Goal: Information Seeking & Learning: Learn about a topic

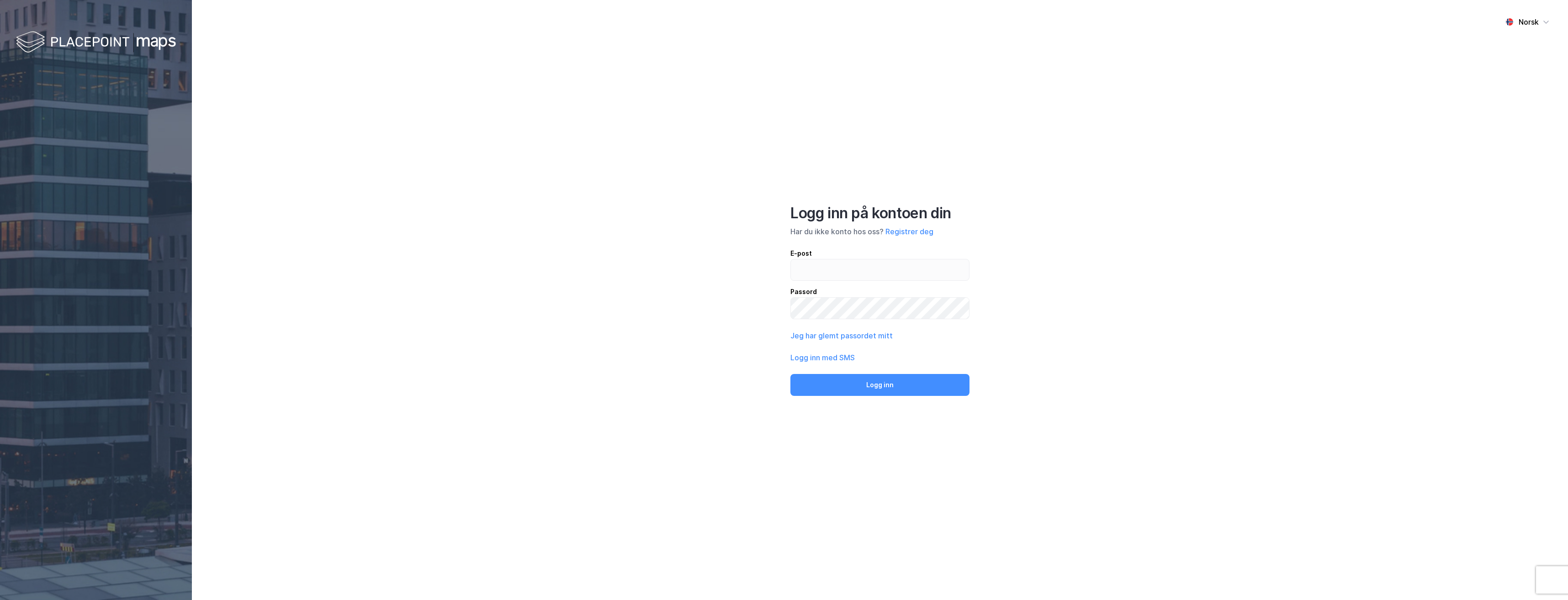
click at [834, 265] on input "email" at bounding box center [880, 270] width 178 height 21
type input "[PERSON_NAME][EMAIL_ADDRESS][DOMAIN_NAME]"
click at [902, 393] on button "Logg inn" at bounding box center [880, 385] width 179 height 22
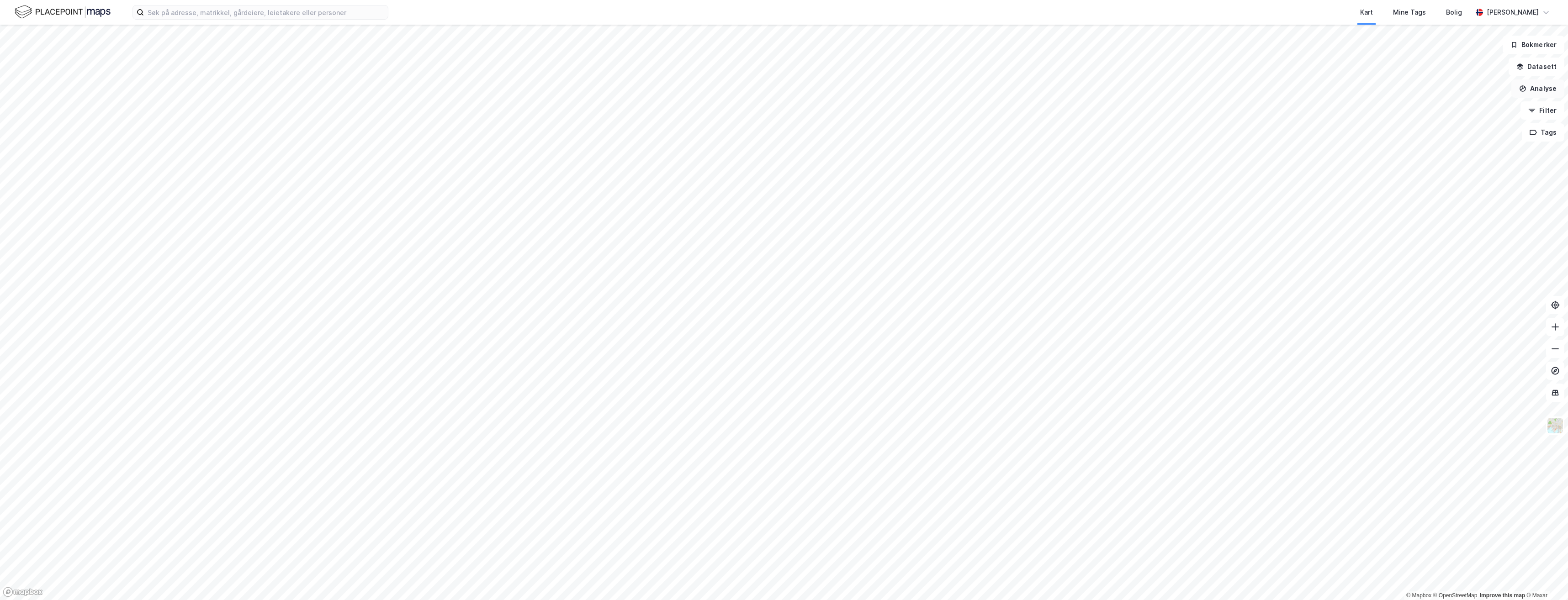
click at [1539, 87] on button "Analyse" at bounding box center [1538, 88] width 53 height 18
click at [1280, 11] on div "Kart Mine Tags Bolig" at bounding box center [952, 12] width 1040 height 25
click at [1244, 13] on div "Kart Mine Tags Bolig" at bounding box center [952, 12] width 1040 height 25
click at [1547, 88] on button "Analyse" at bounding box center [1538, 88] width 53 height 18
click at [1545, 87] on button "Analyse" at bounding box center [1538, 88] width 53 height 18
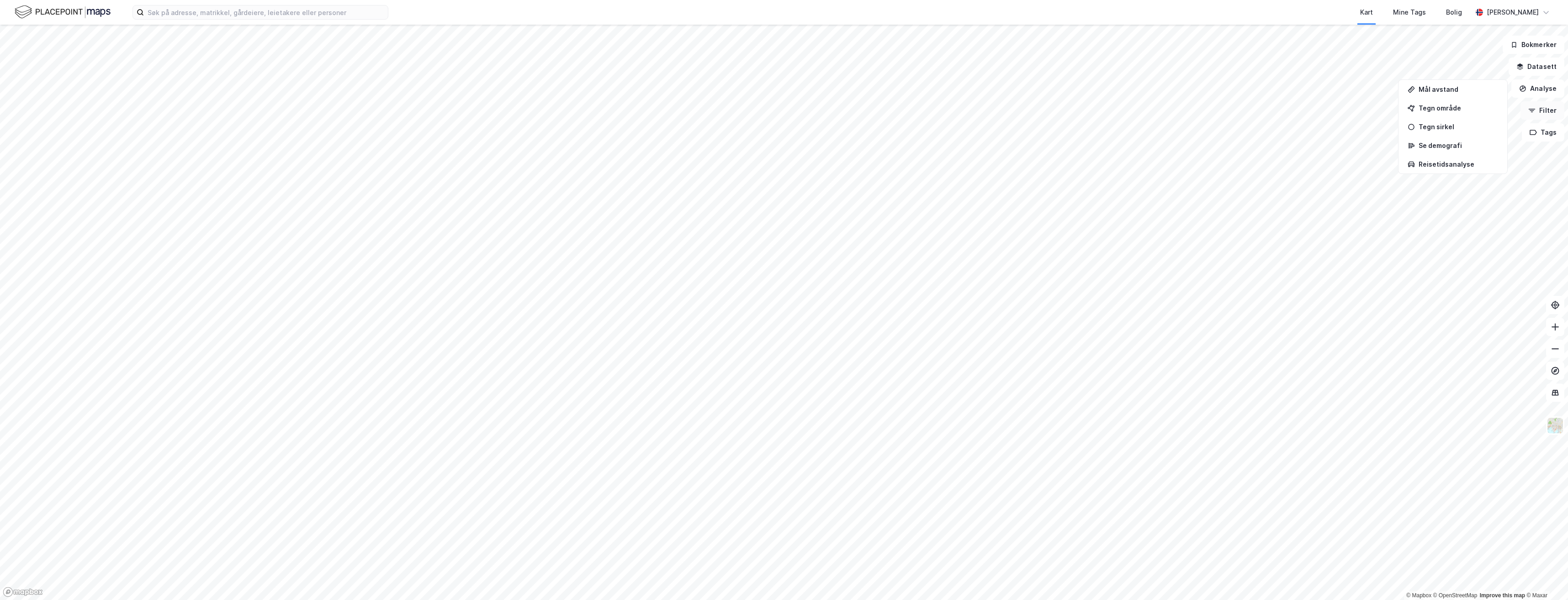
click at [1536, 111] on icon "button" at bounding box center [1532, 110] width 8 height 8
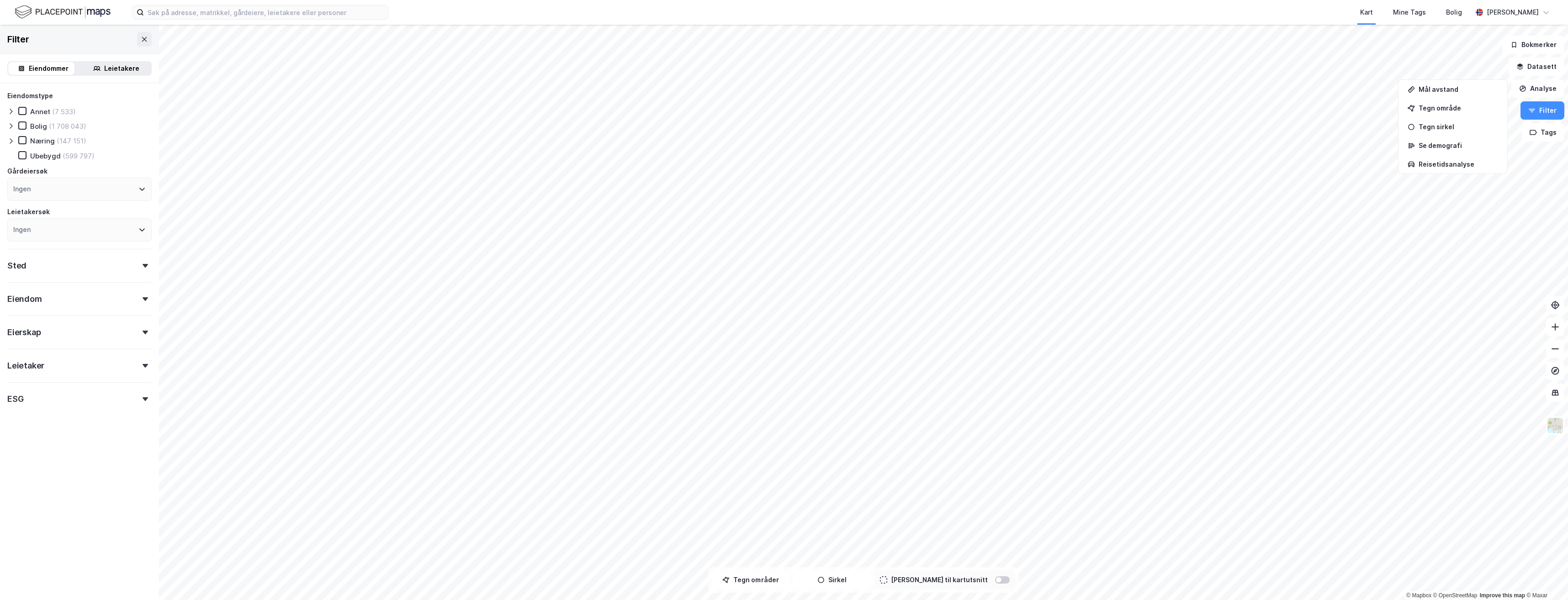
click at [123, 287] on div "Eiendom" at bounding box center [79, 295] width 144 height 26
click at [119, 299] on div "Eiendom" at bounding box center [79, 295] width 144 height 26
click at [26, 267] on div "Sted" at bounding box center [79, 262] width 144 height 26
click at [67, 310] on div "Ingen" at bounding box center [79, 305] width 144 height 23
type input "osl"
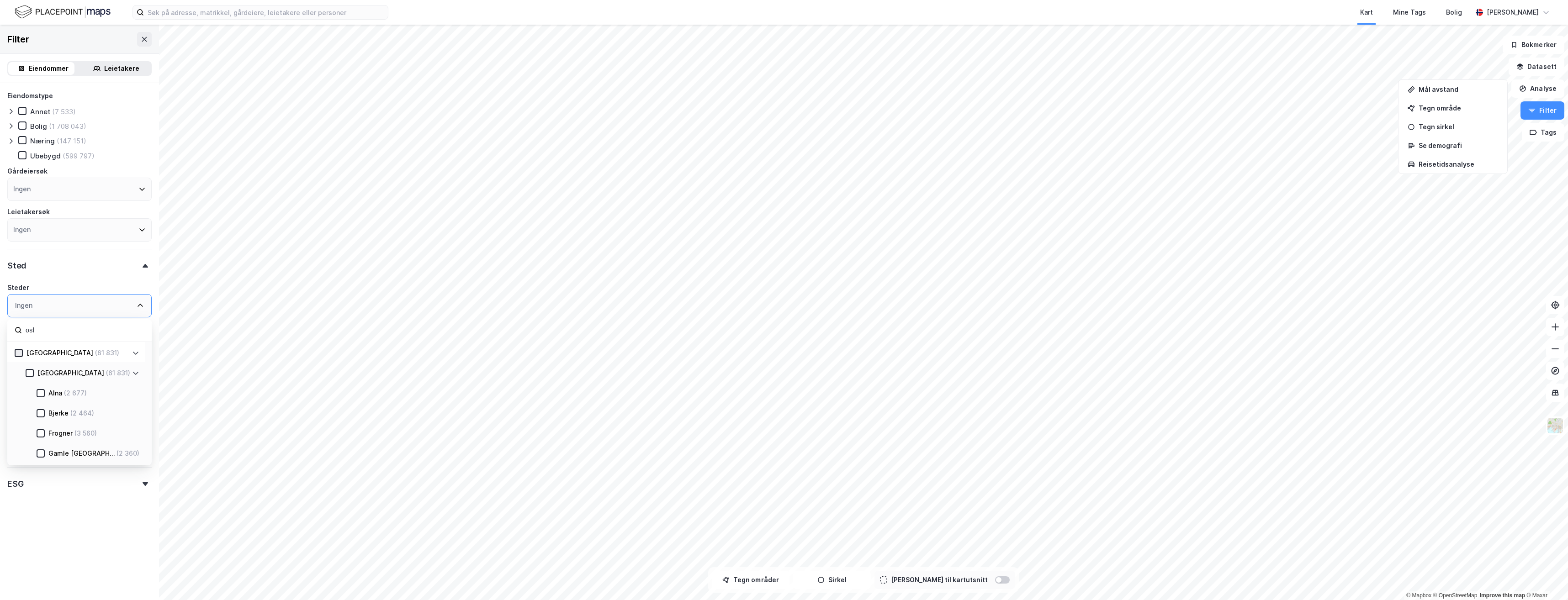
click at [20, 356] on icon at bounding box center [18, 353] width 6 height 6
click at [128, 585] on button "Se tabell" at bounding box center [113, 583] width 78 height 18
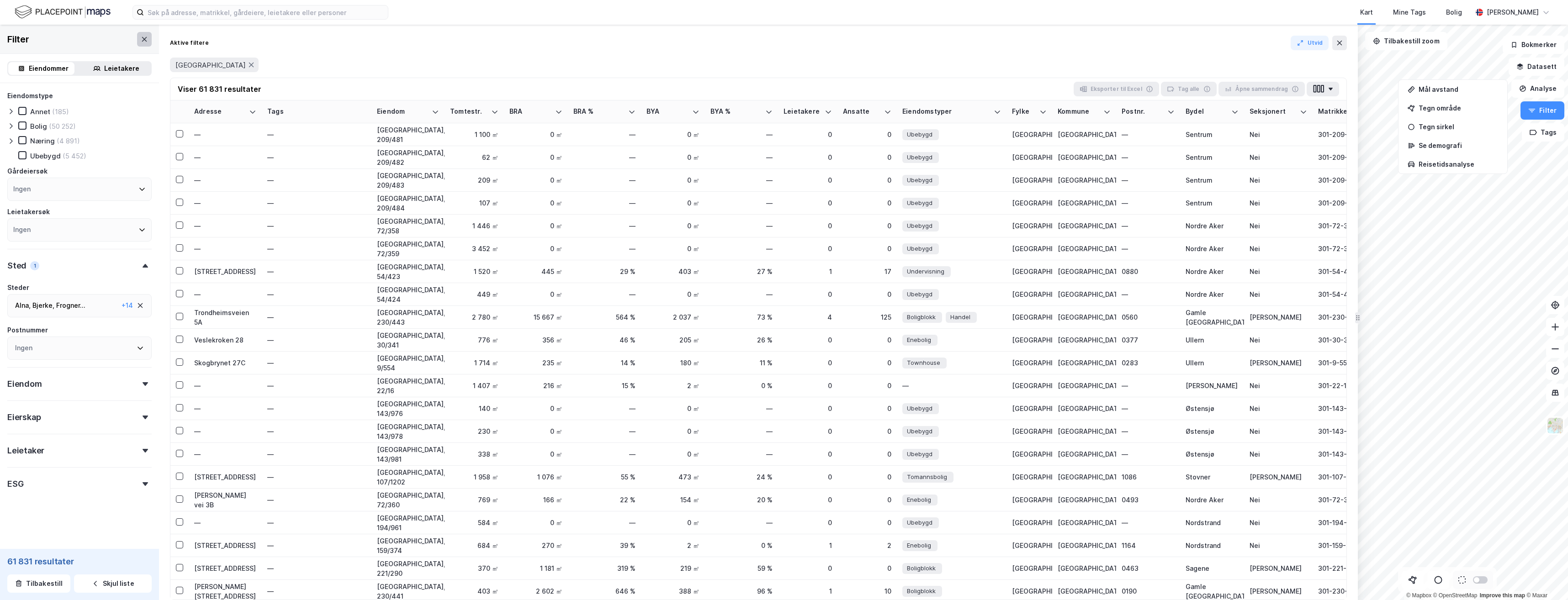
click at [141, 39] on icon at bounding box center [145, 39] width 8 height 8
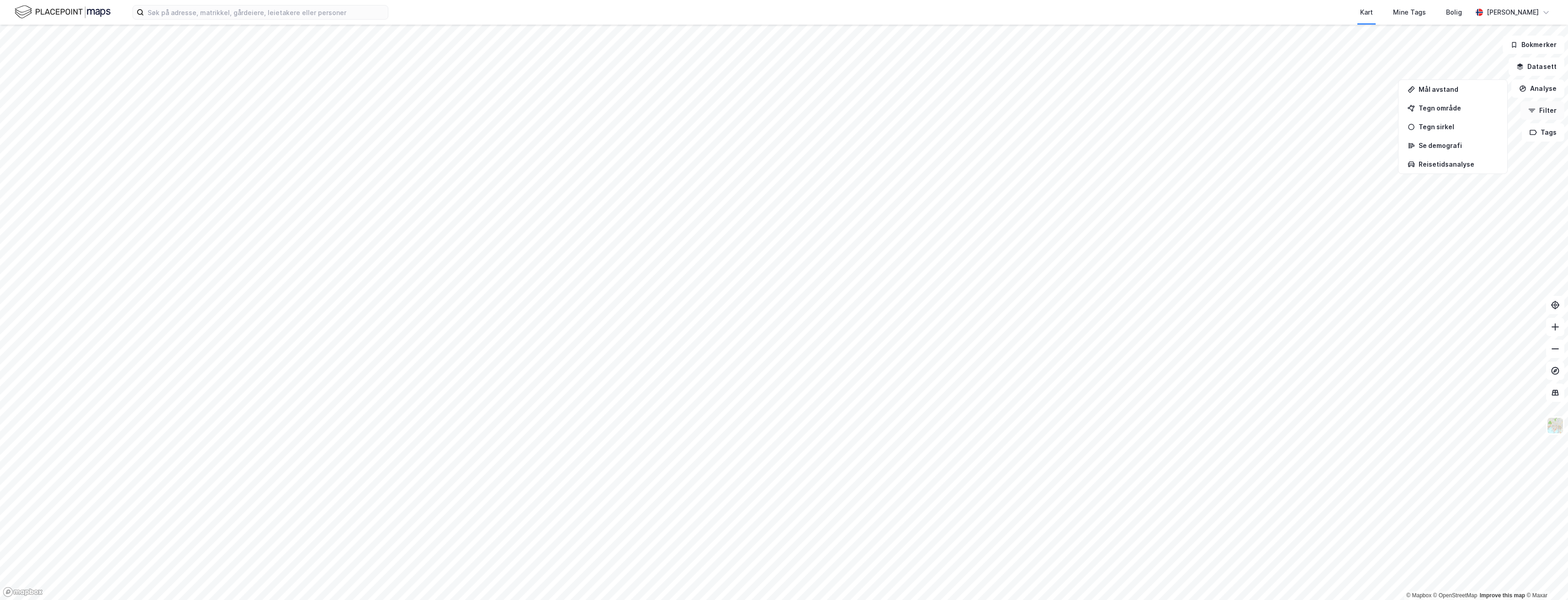
click at [1532, 113] on icon "button" at bounding box center [1532, 110] width 8 height 8
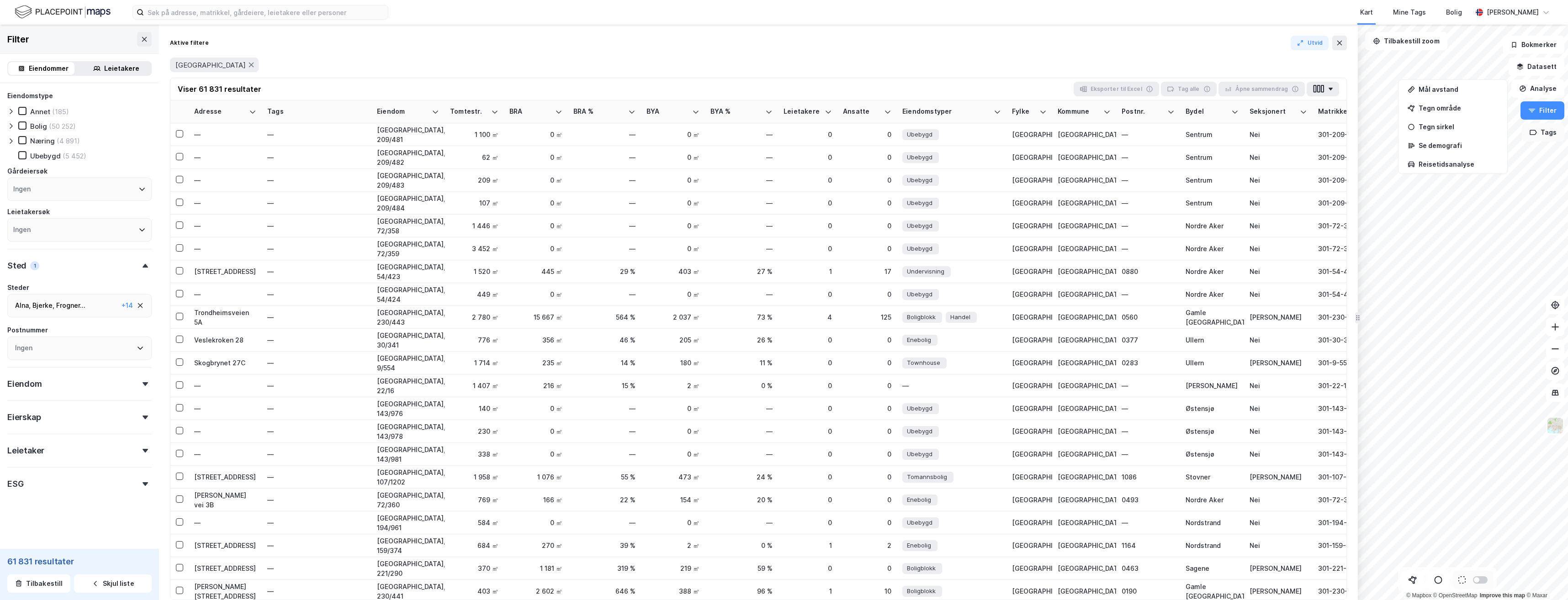
click at [1538, 139] on button "Tags" at bounding box center [1543, 132] width 43 height 18
click at [142, 40] on icon at bounding box center [145, 39] width 5 height 4
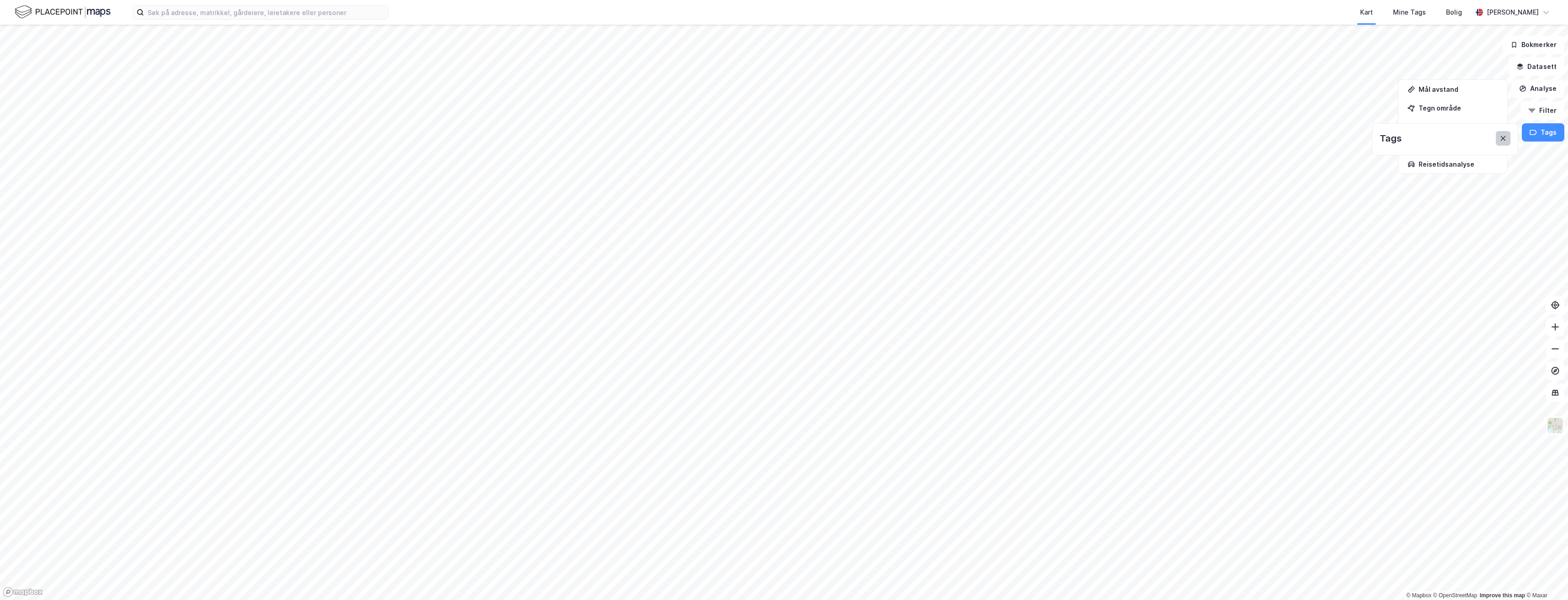
click at [1506, 138] on icon at bounding box center [1503, 138] width 8 height 8
click at [1548, 111] on button "Filter" at bounding box center [1543, 110] width 44 height 18
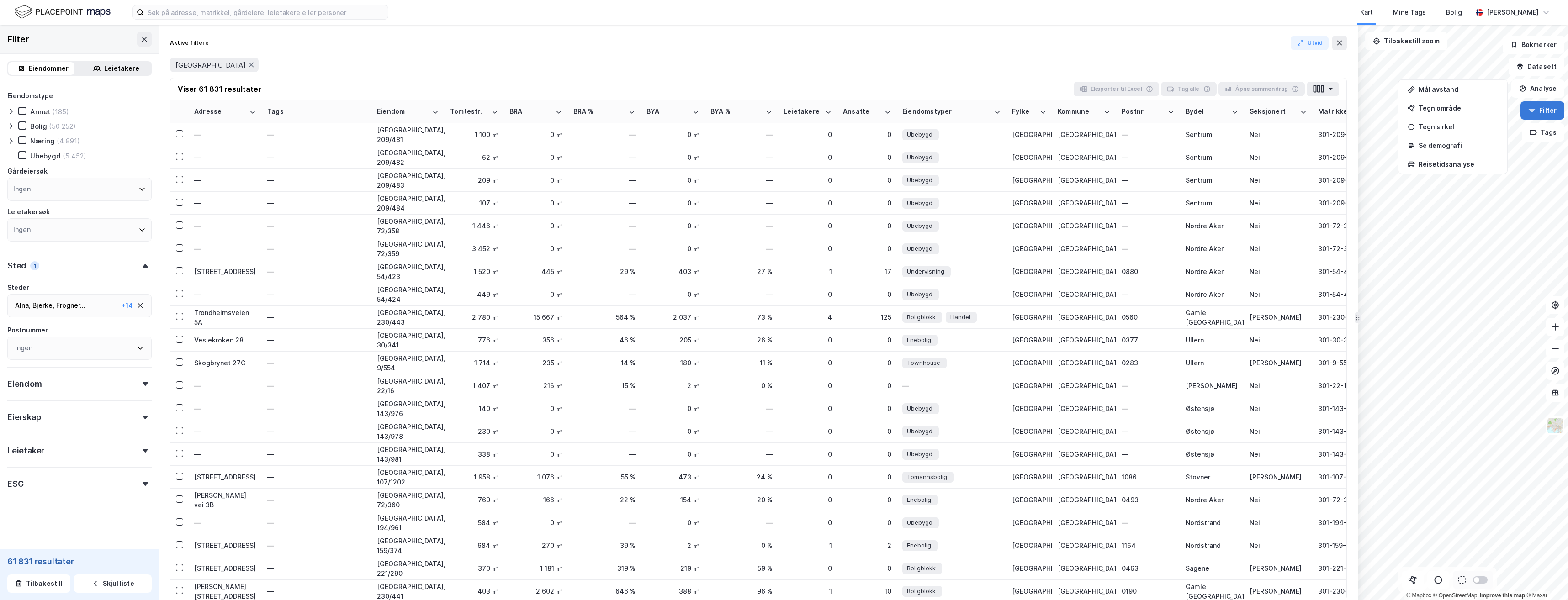
click at [1547, 112] on button "Filter" at bounding box center [1543, 110] width 44 height 18
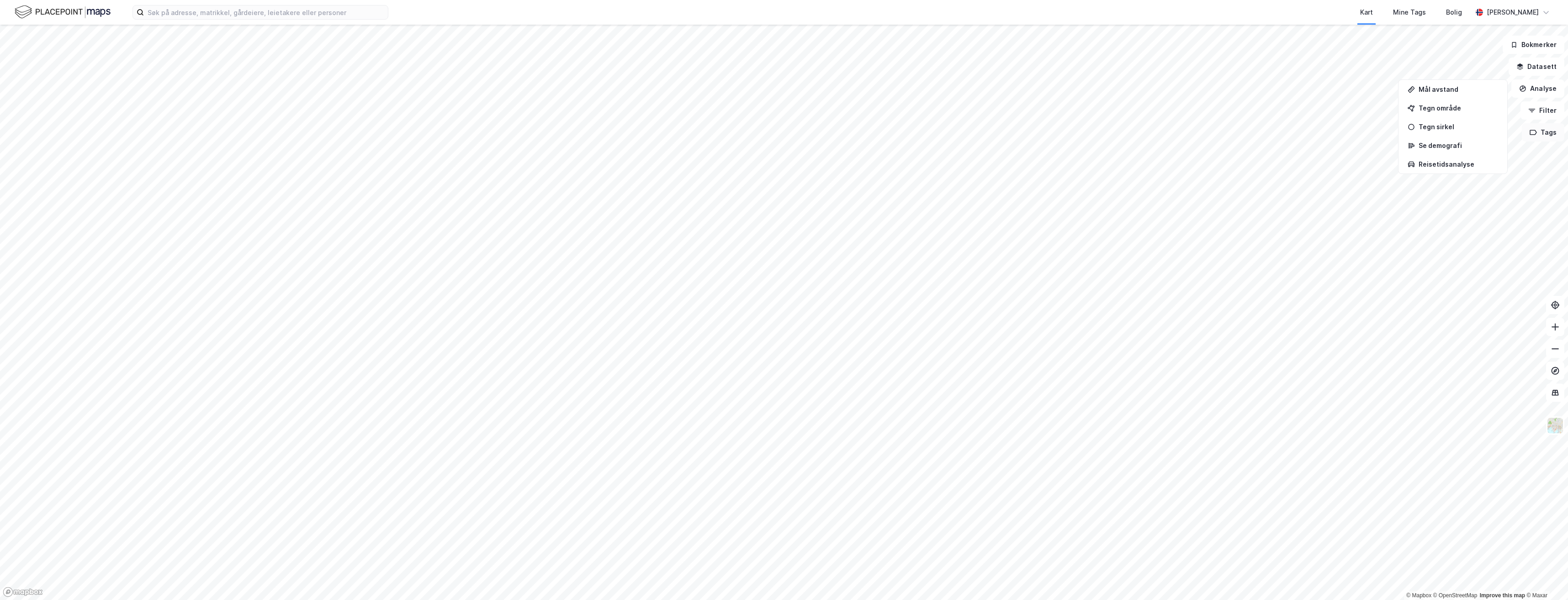
click at [1545, 131] on button "Tags" at bounding box center [1543, 132] width 43 height 18
click at [1548, 90] on button "Analyse" at bounding box center [1538, 88] width 53 height 18
click at [1544, 89] on button "Analyse" at bounding box center [1538, 88] width 53 height 18
click at [1543, 89] on button "Analyse" at bounding box center [1538, 88] width 53 height 18
click at [1536, 71] on button "Datasett" at bounding box center [1537, 67] width 56 height 18
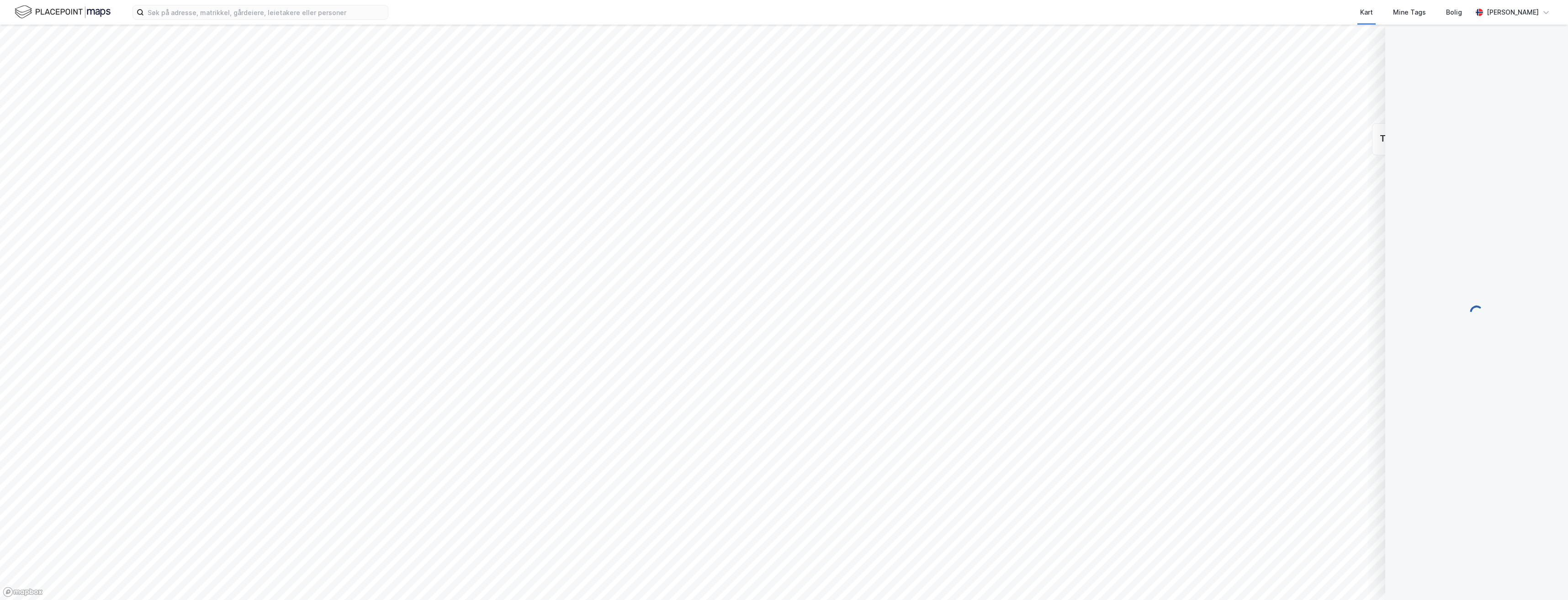
click at [1529, 68] on button "Datasett" at bounding box center [1537, 67] width 56 height 18
click at [1522, 66] on div "© Mapbox © OpenStreetMap Improve this map © [PERSON_NAME] Datasett Analyse Filt…" at bounding box center [784, 312] width 1568 height 575
click at [1410, 189] on icon at bounding box center [1411, 189] width 6 height 6
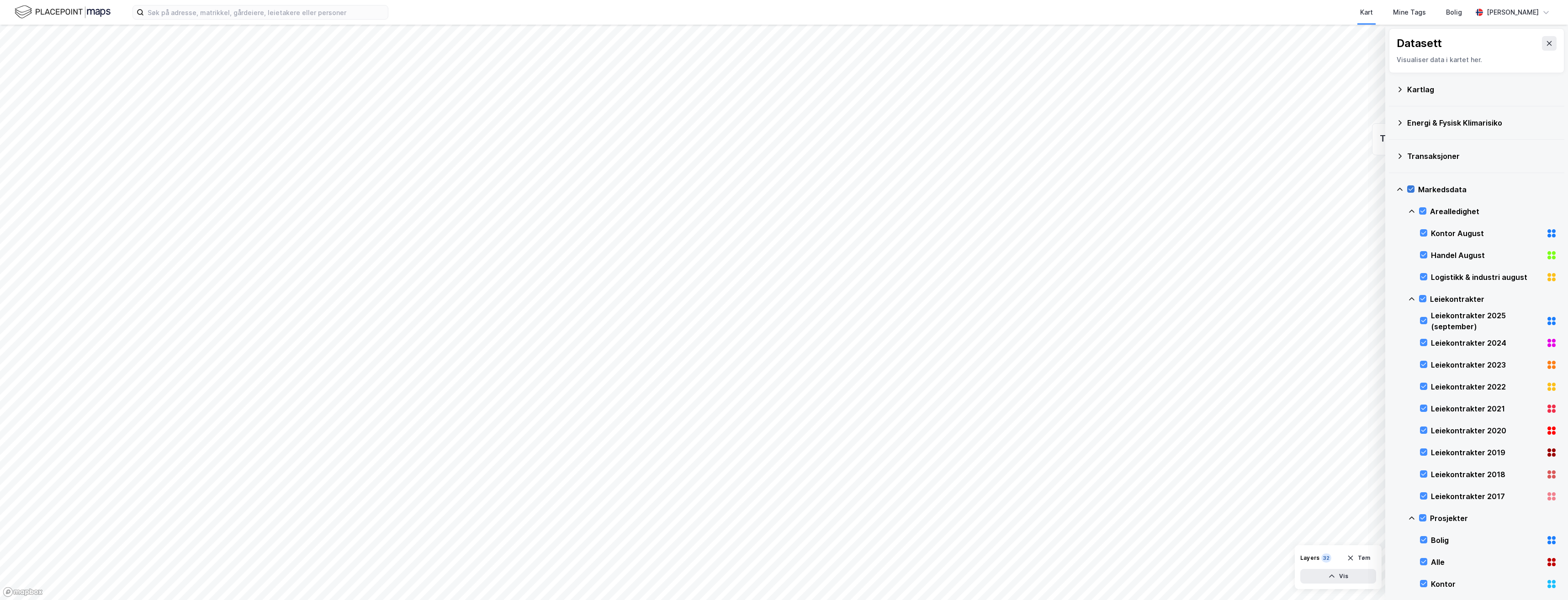
click at [1411, 189] on icon at bounding box center [1411, 189] width 6 height 6
click at [1424, 212] on icon at bounding box center [1423, 211] width 6 height 6
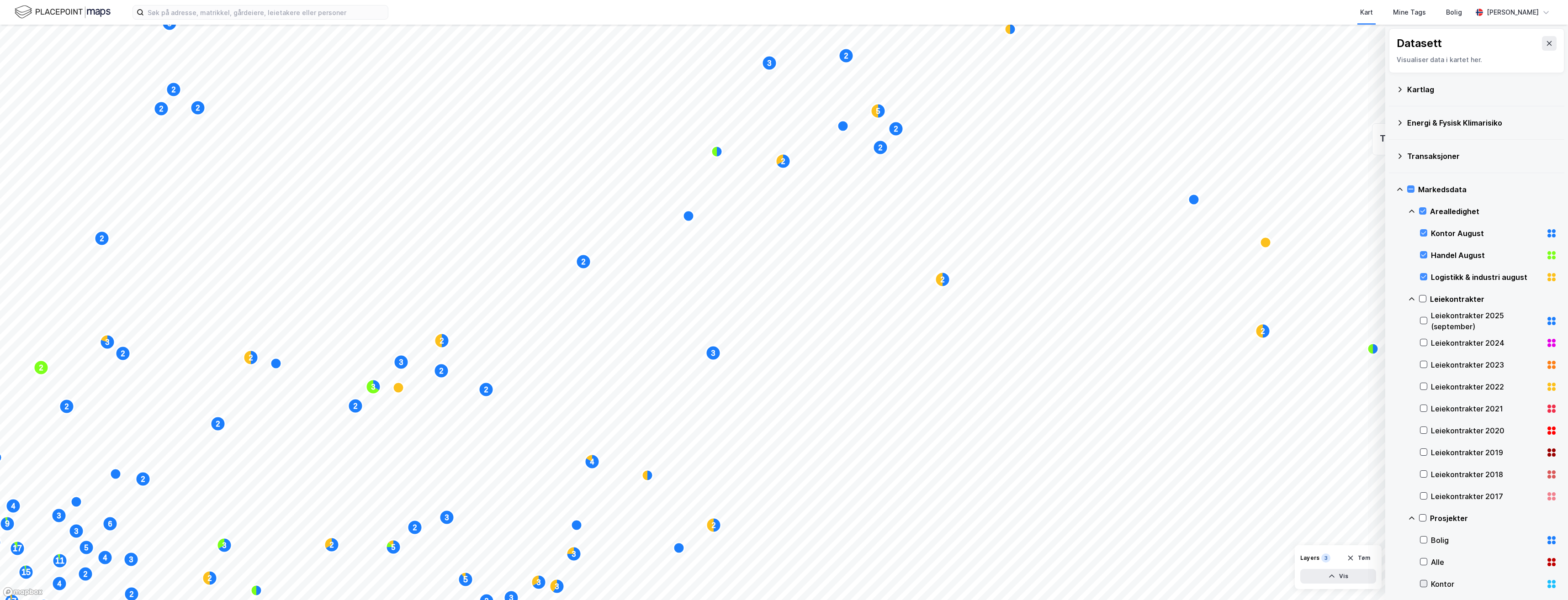
click at [1425, 584] on icon at bounding box center [1424, 583] width 6 height 6
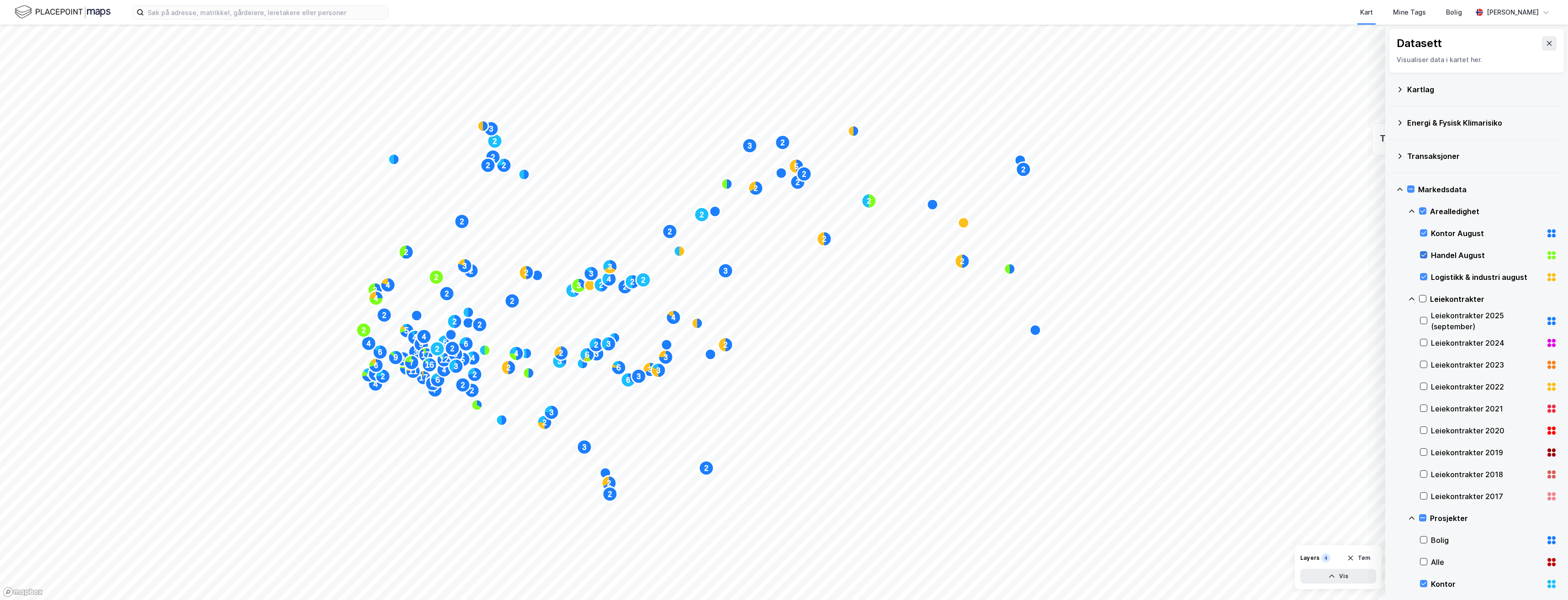
click at [1422, 256] on icon at bounding box center [1424, 255] width 6 height 6
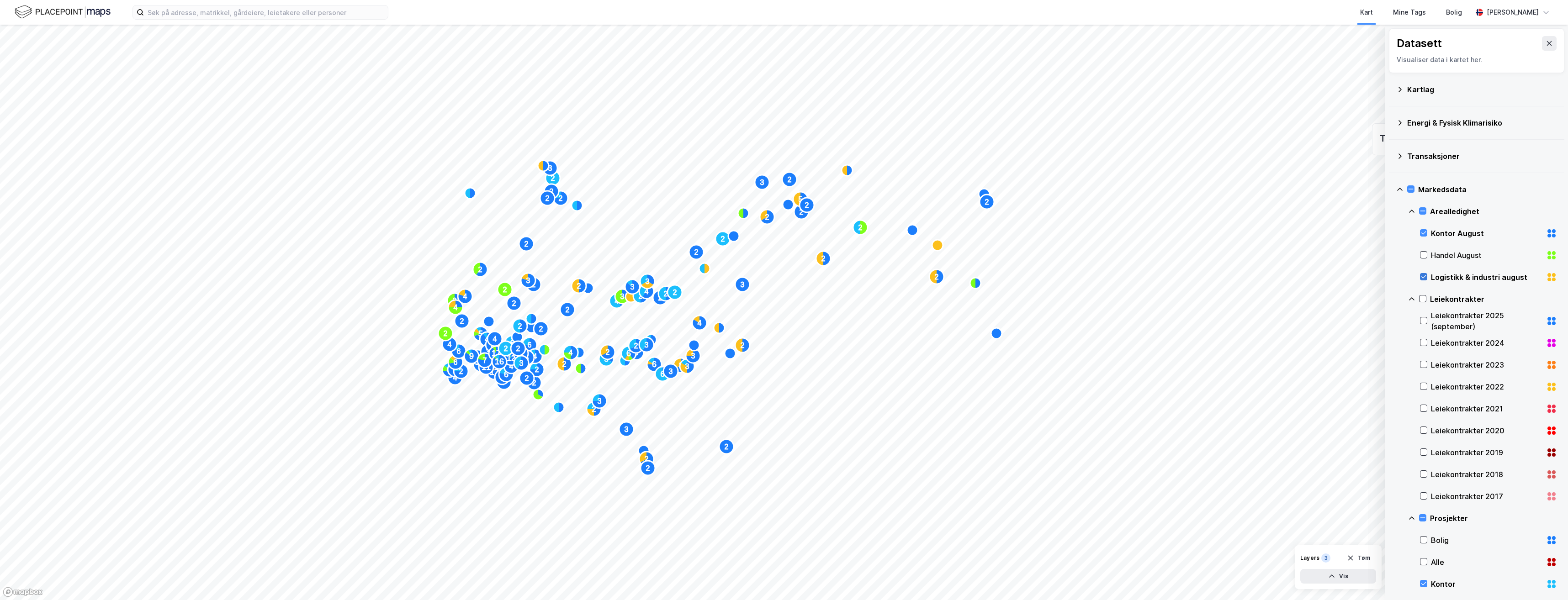
click at [1424, 279] on icon at bounding box center [1424, 277] width 6 height 6
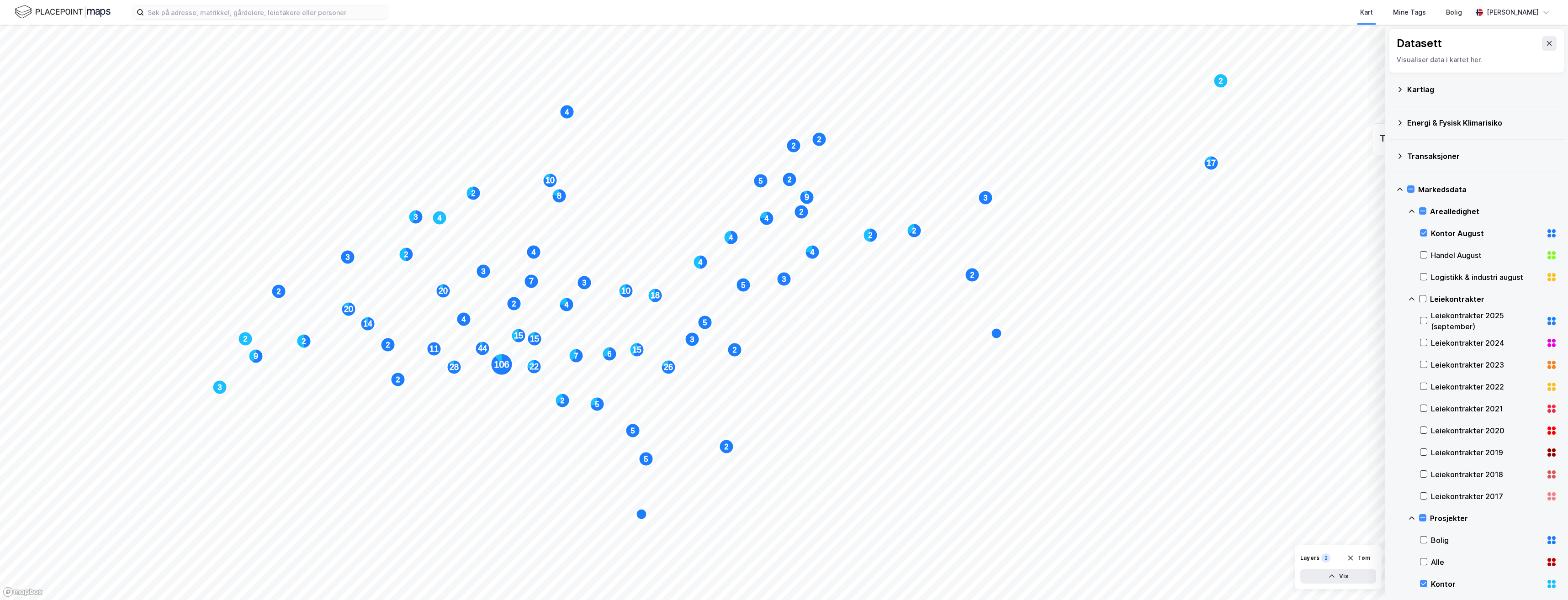
click at [1337, 585] on div "Layers 2 Tøm Vis" at bounding box center [1338, 567] width 87 height 44
click at [1328, 573] on button "Vis" at bounding box center [1338, 576] width 76 height 15
click at [504, 368] on text "106" at bounding box center [501, 364] width 15 height 10
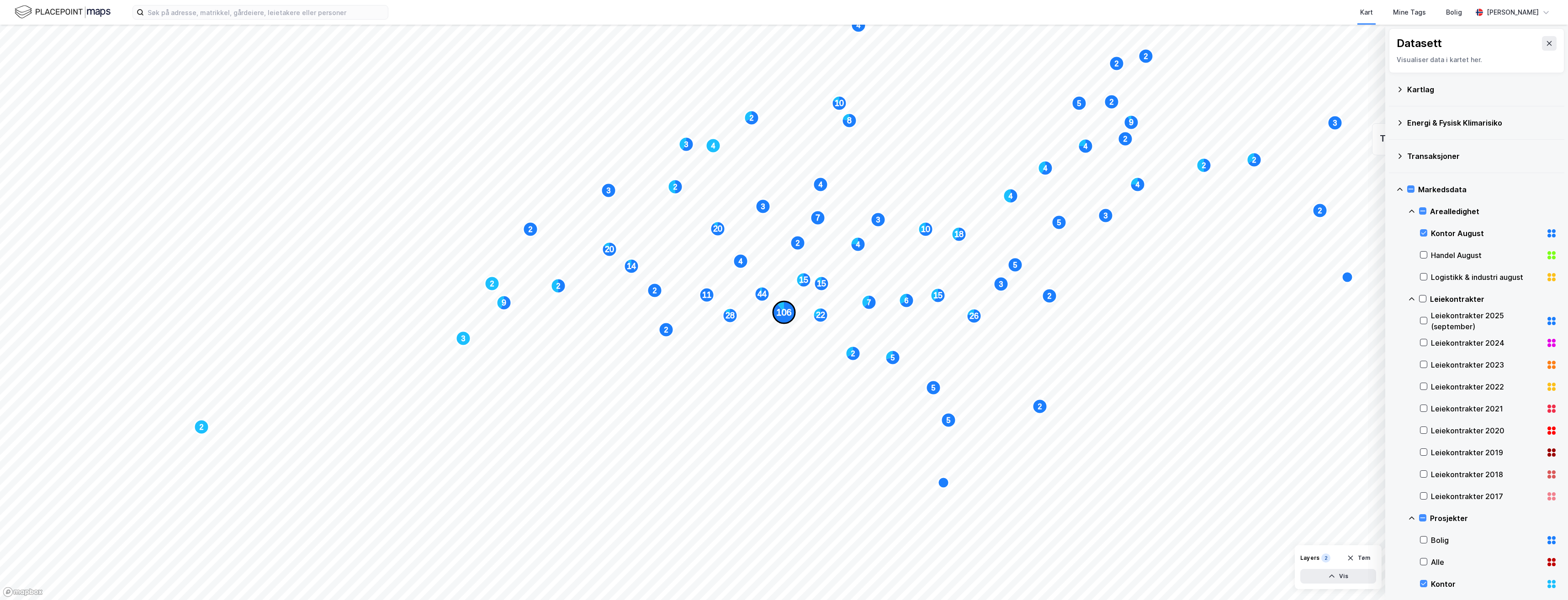
click at [785, 321] on icon "Map marker" at bounding box center [784, 312] width 22 height 22
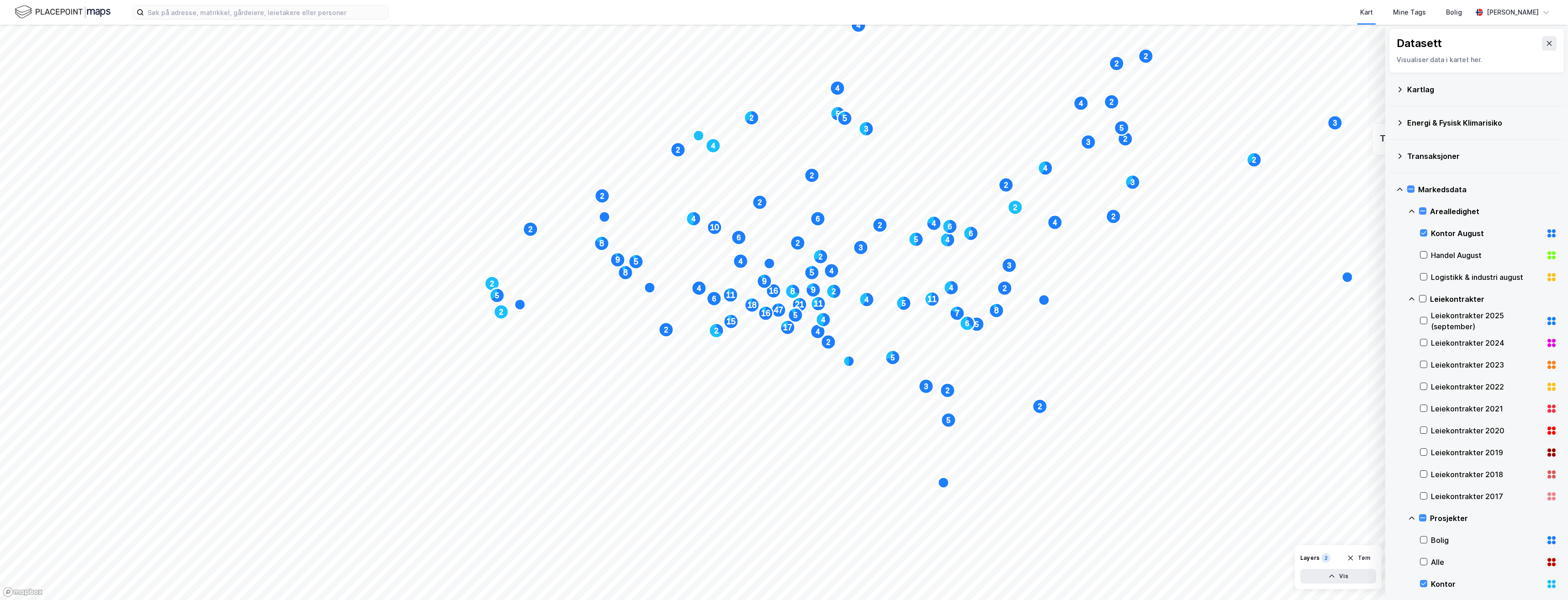
click at [1399, 124] on icon at bounding box center [1400, 123] width 8 height 8
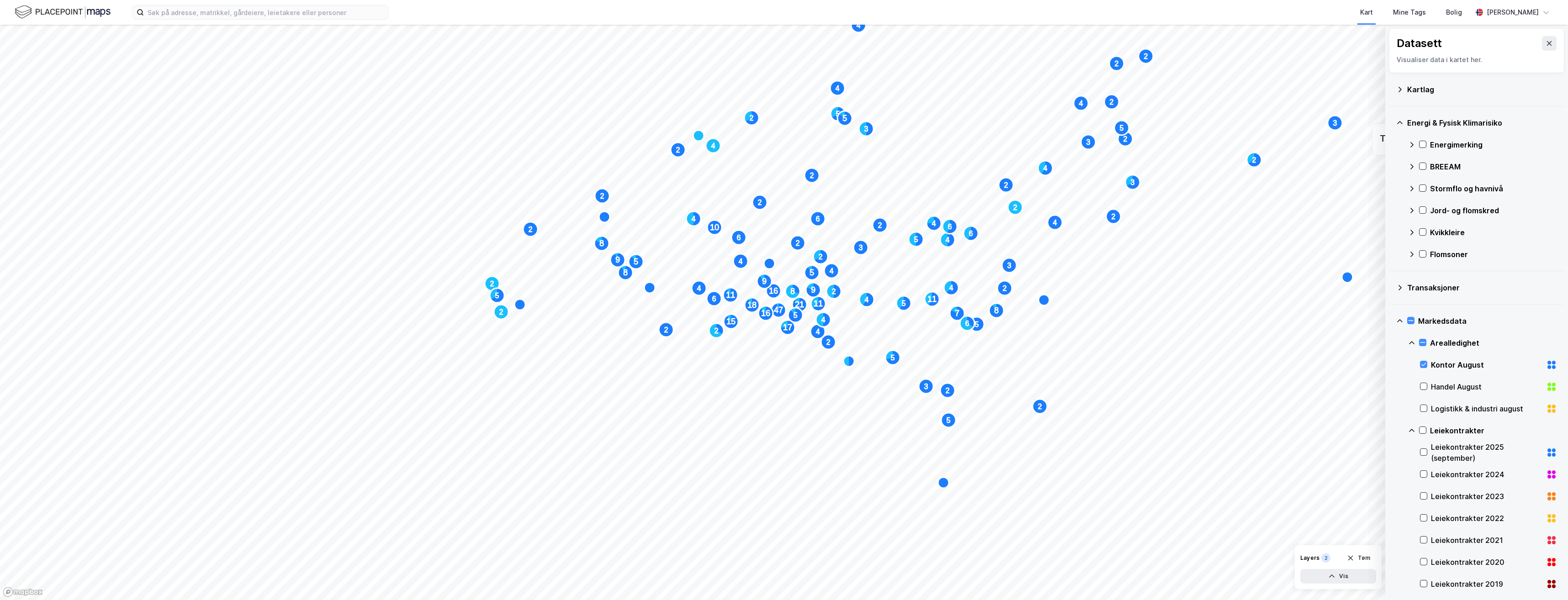
click at [1402, 126] on icon at bounding box center [1400, 123] width 8 height 8
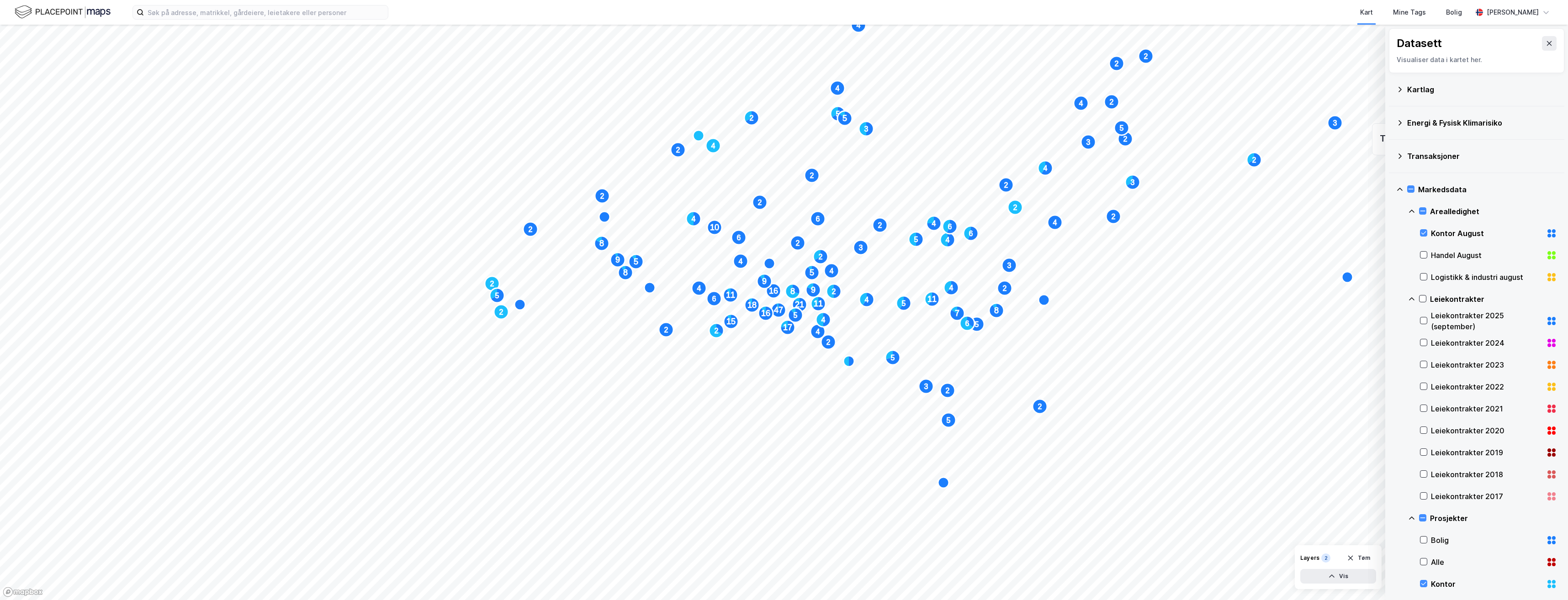
click at [1400, 91] on icon at bounding box center [1400, 90] width 8 height 8
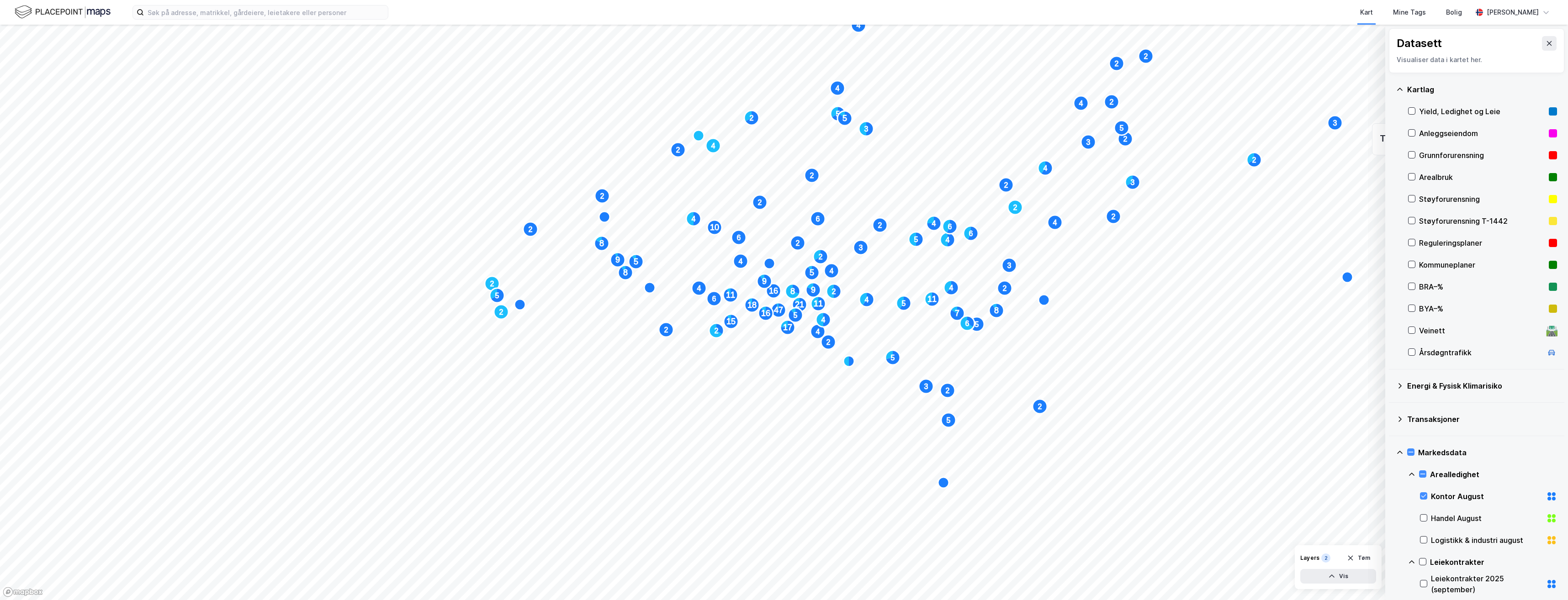
click at [1400, 91] on icon at bounding box center [1400, 90] width 8 height 8
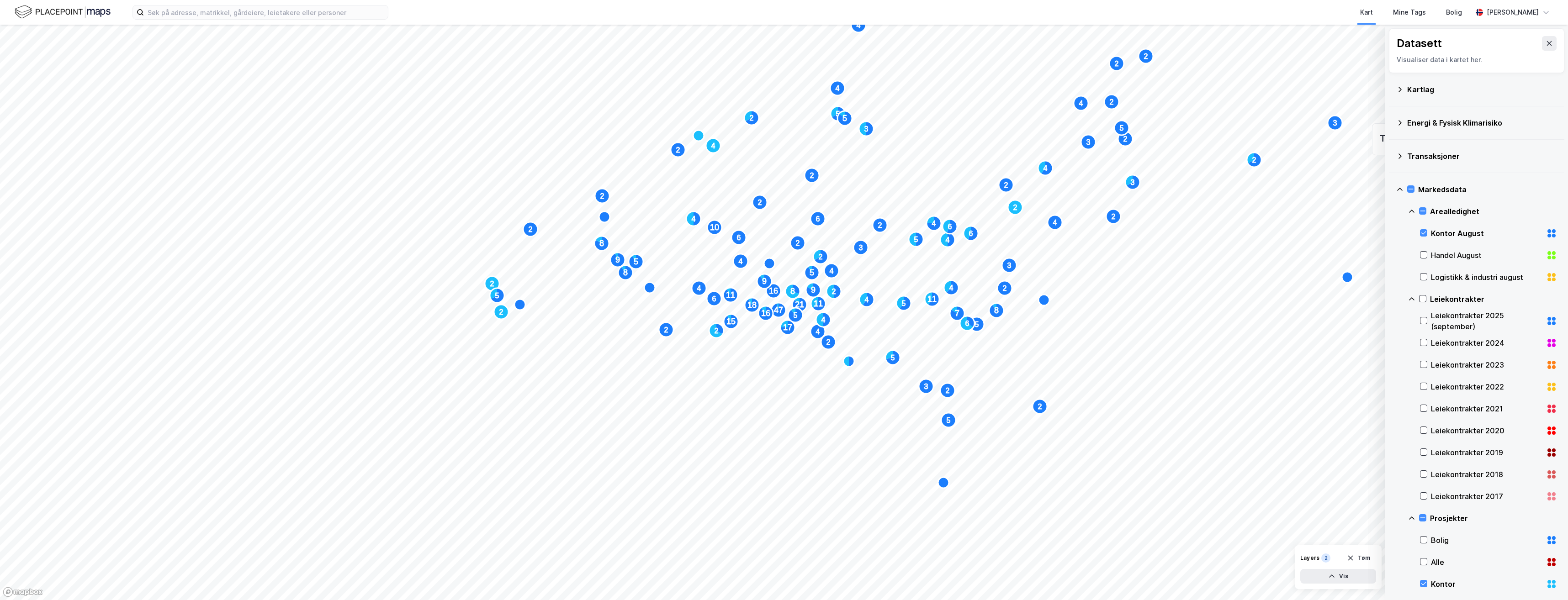
click at [1546, 41] on icon at bounding box center [1550, 44] width 8 height 8
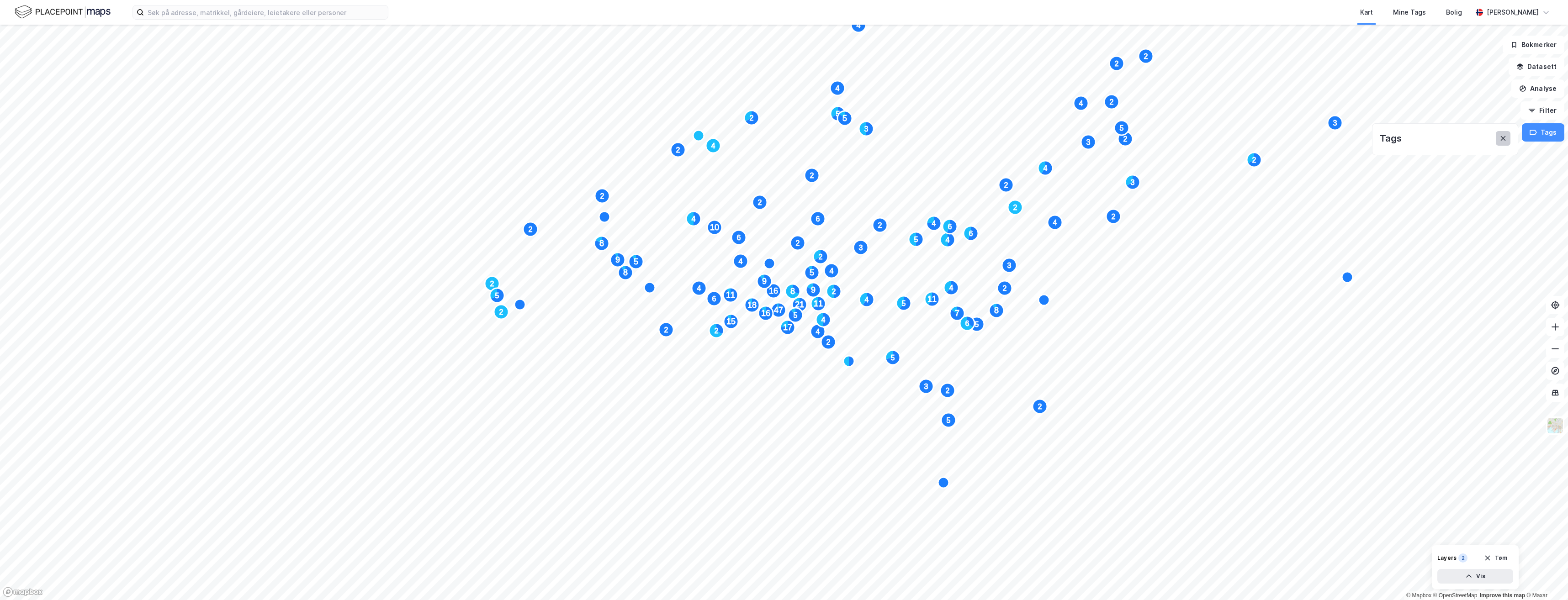
click at [1504, 140] on icon at bounding box center [1503, 138] width 8 height 8
click at [1540, 110] on button "Filter" at bounding box center [1543, 110] width 44 height 18
click at [1531, 110] on icon "button" at bounding box center [1532, 110] width 8 height 8
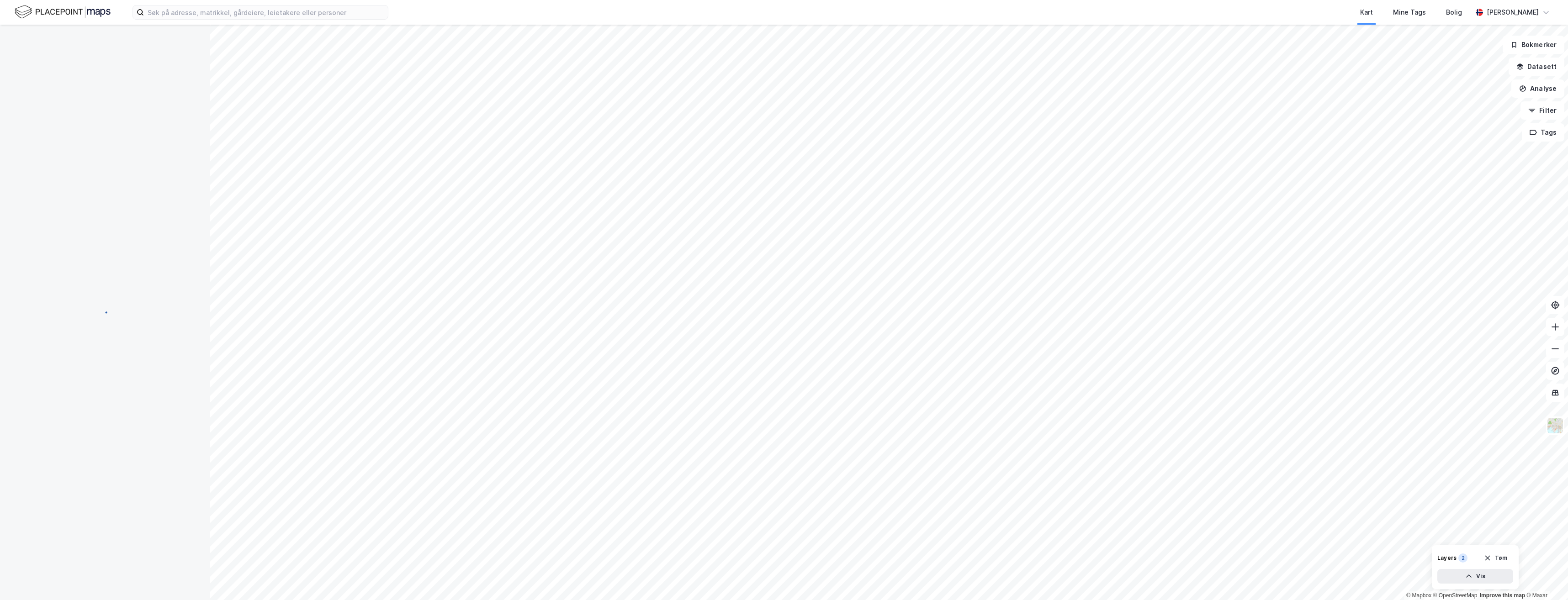
drag, startPoint x: 177, startPoint y: 280, endPoint x: 165, endPoint y: 206, distance: 75.0
click at [165, 206] on div at bounding box center [105, 307] width 188 height 564
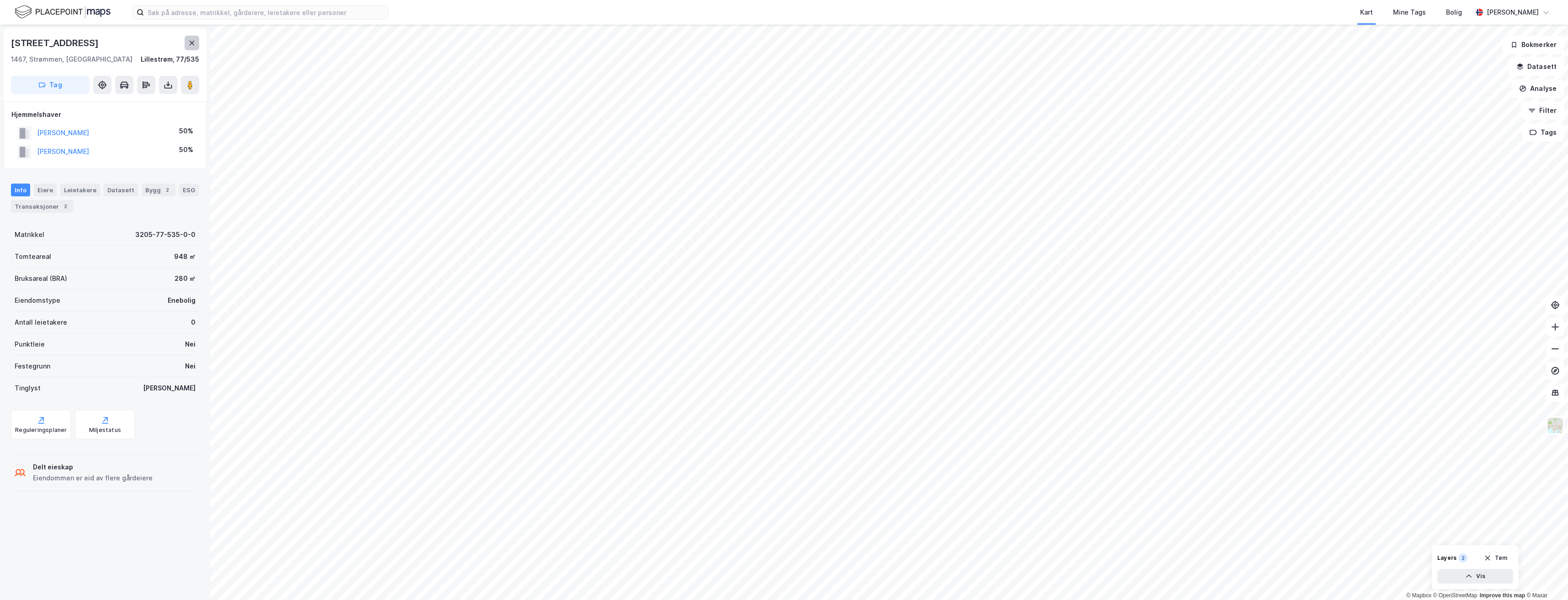
click at [192, 41] on icon at bounding box center [192, 43] width 8 height 8
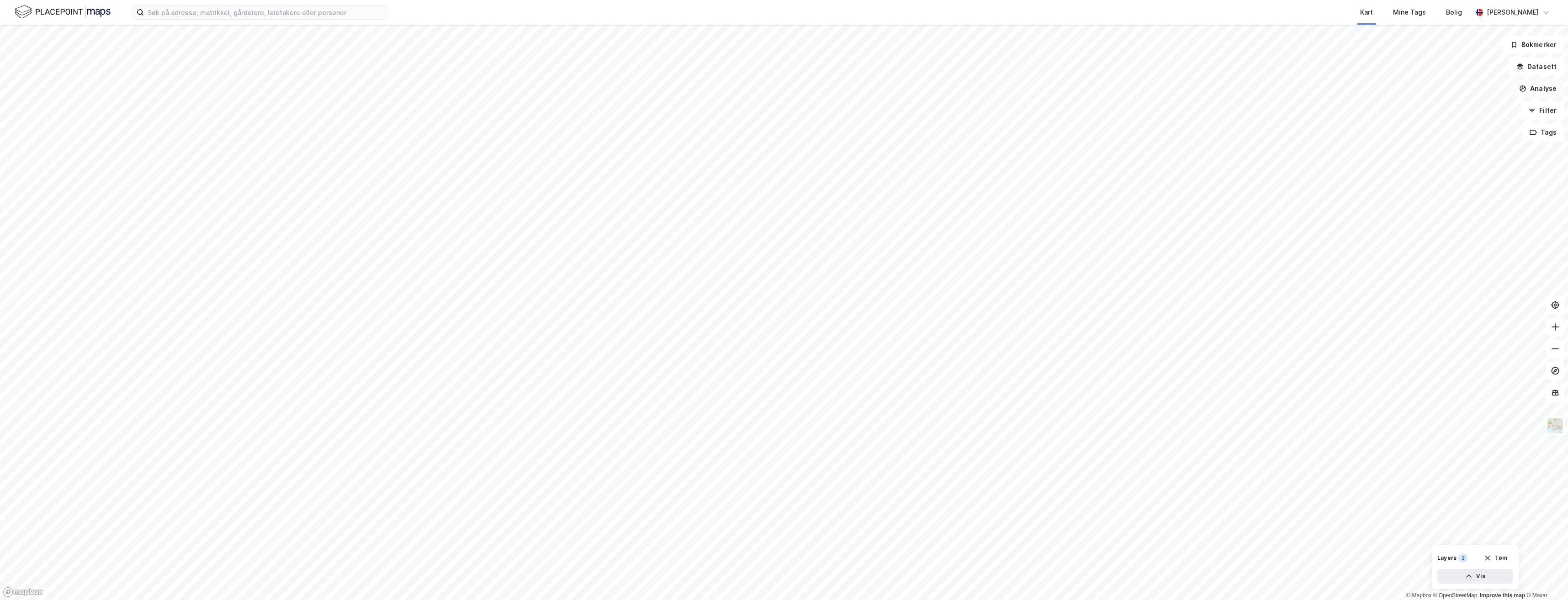
click at [1536, 92] on button "Analyse" at bounding box center [1538, 88] width 53 height 18
click at [1539, 116] on button "Filter" at bounding box center [1543, 110] width 44 height 18
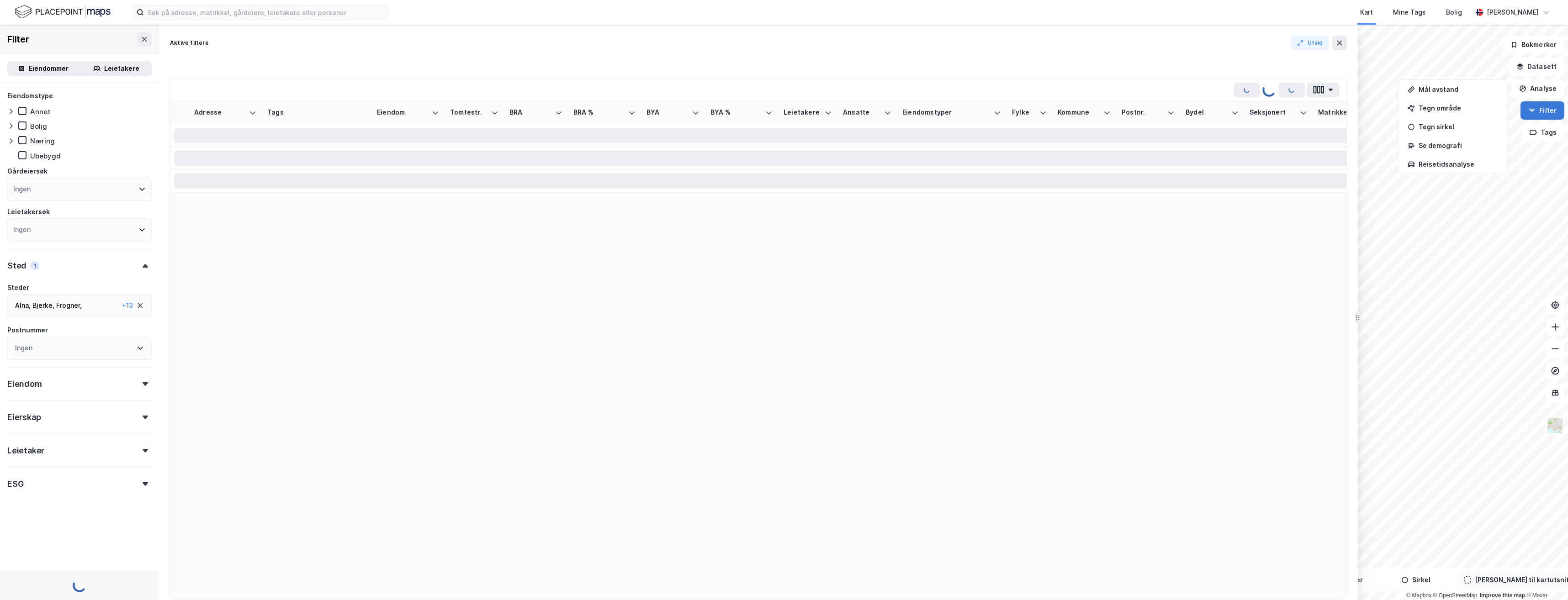
click at [1541, 114] on button "Filter" at bounding box center [1543, 110] width 44 height 18
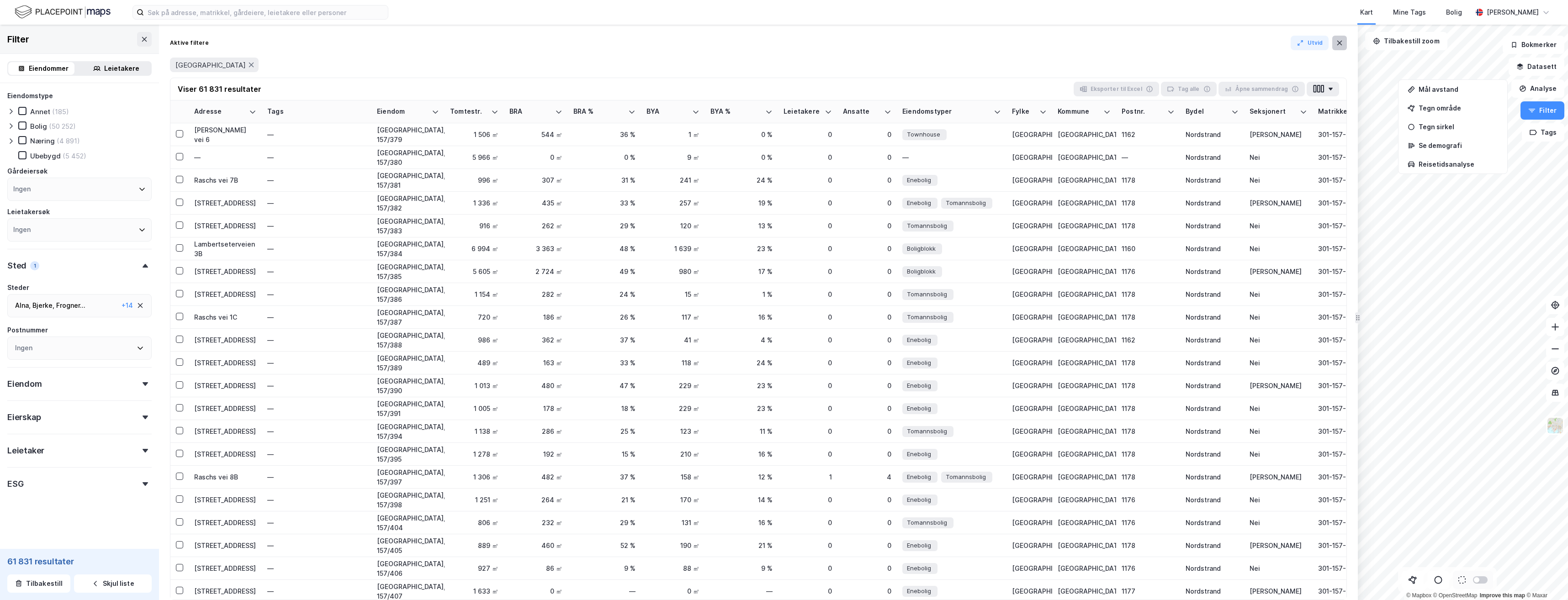
click at [1337, 42] on icon at bounding box center [1340, 43] width 8 height 8
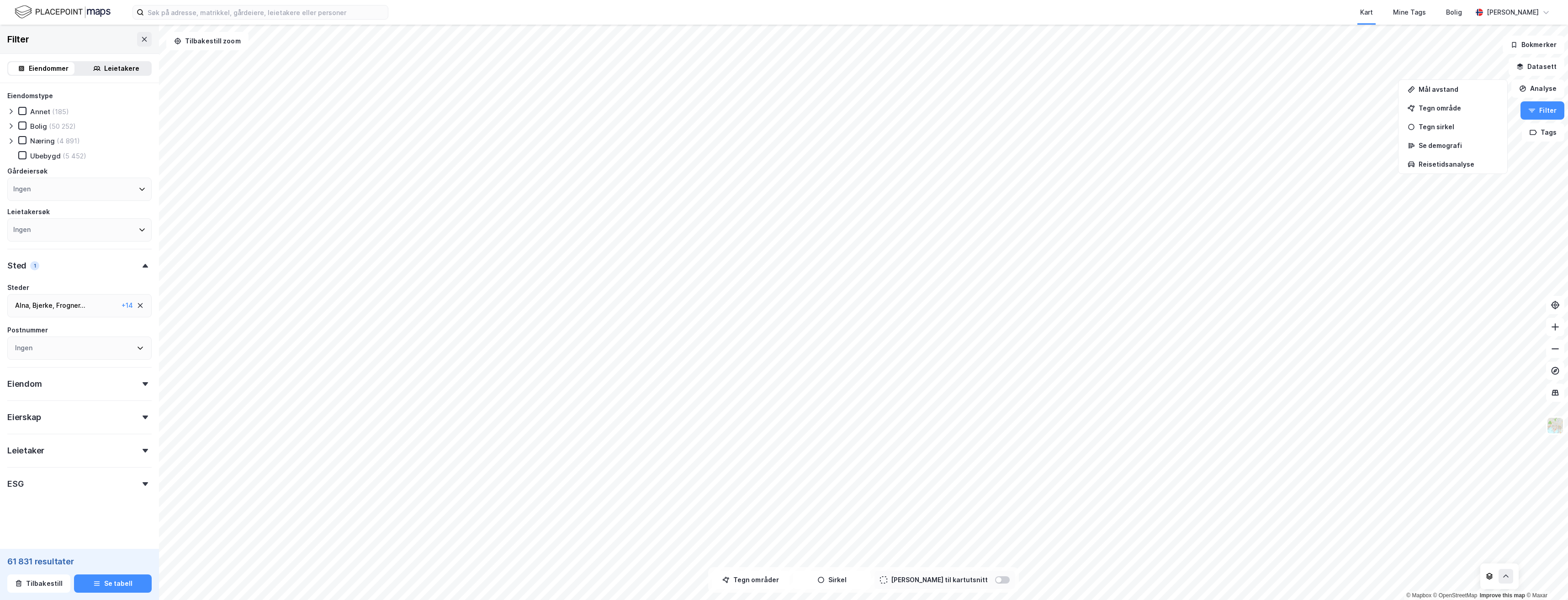
click at [108, 67] on div "Leietakere" at bounding box center [121, 68] width 35 height 11
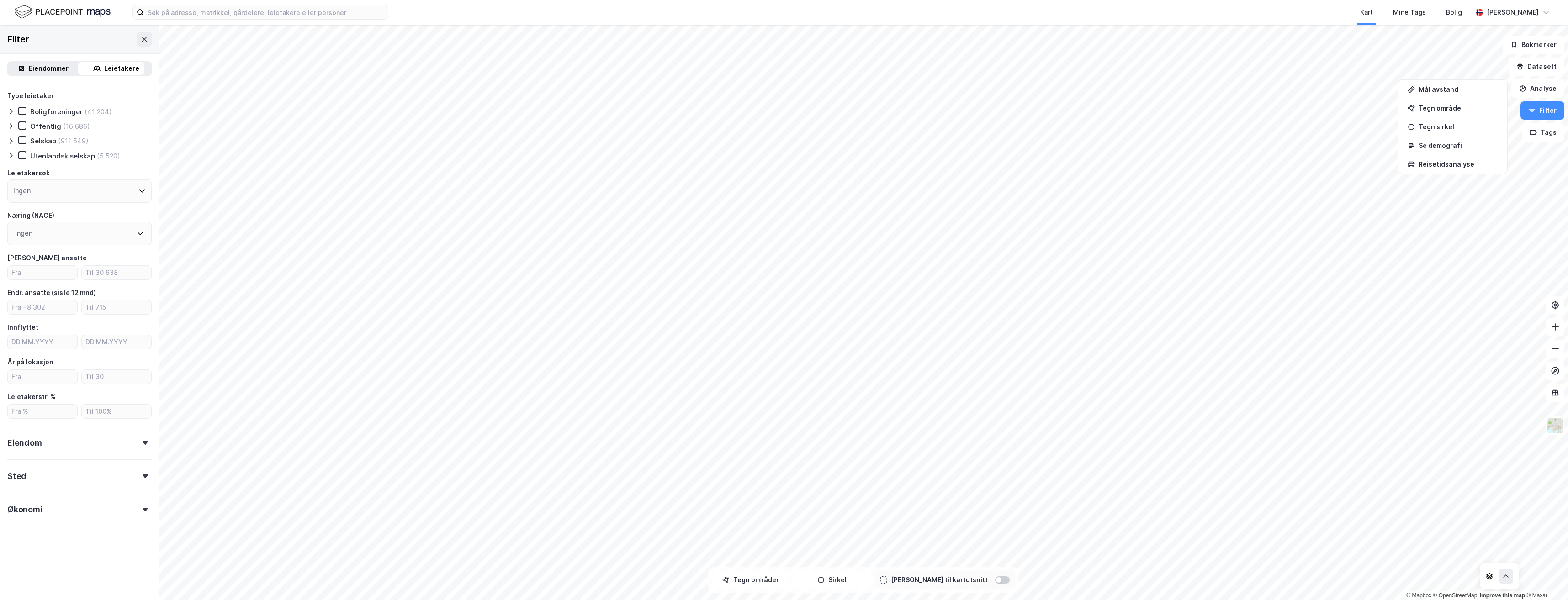
click at [51, 64] on div "Eiendommer" at bounding box center [48, 68] width 40 height 11
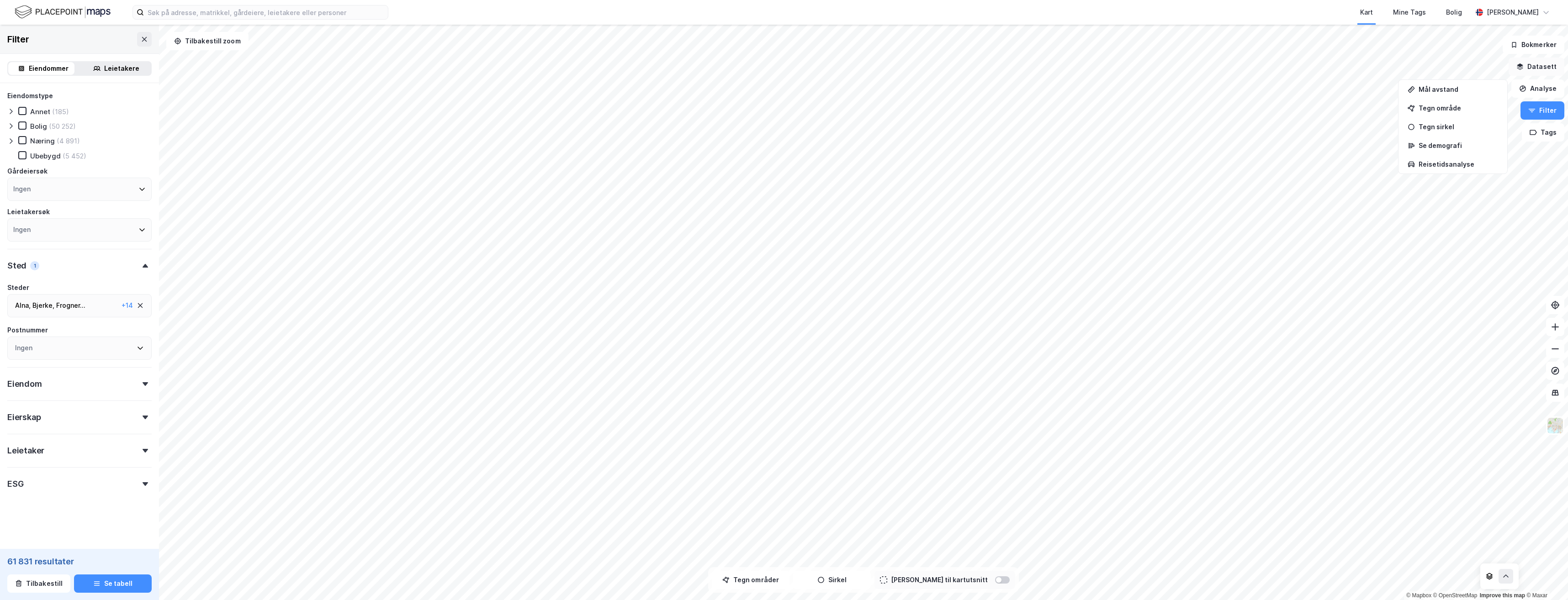
click at [1541, 71] on button "Datasett" at bounding box center [1537, 67] width 56 height 18
click at [1539, 65] on div "© Mapbox © OpenStreetMap Improve this map © Maxar Filter Eiendommer Leietakere …" at bounding box center [784, 312] width 1568 height 575
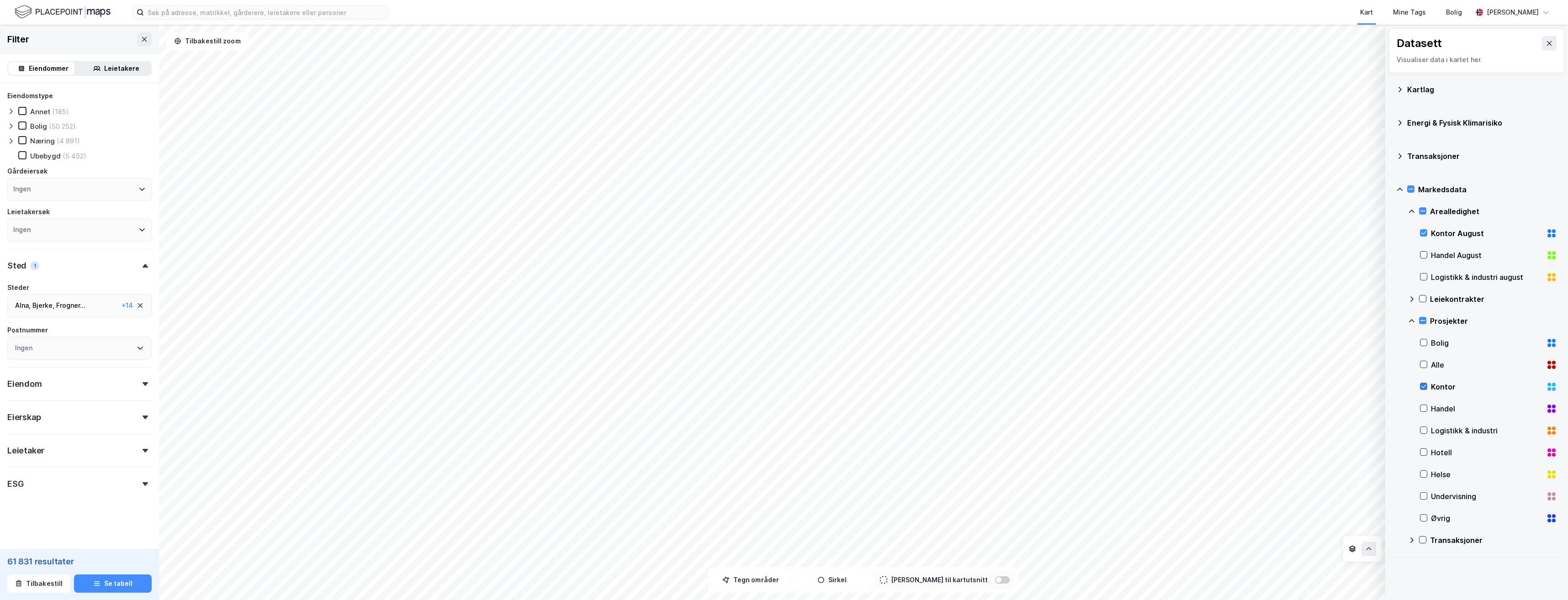
click at [1424, 387] on icon at bounding box center [1424, 386] width 5 height 3
click at [27, 582] on button "Tilbakestill" at bounding box center [39, 583] width 63 height 18
click at [1542, 47] on button at bounding box center [1549, 43] width 15 height 15
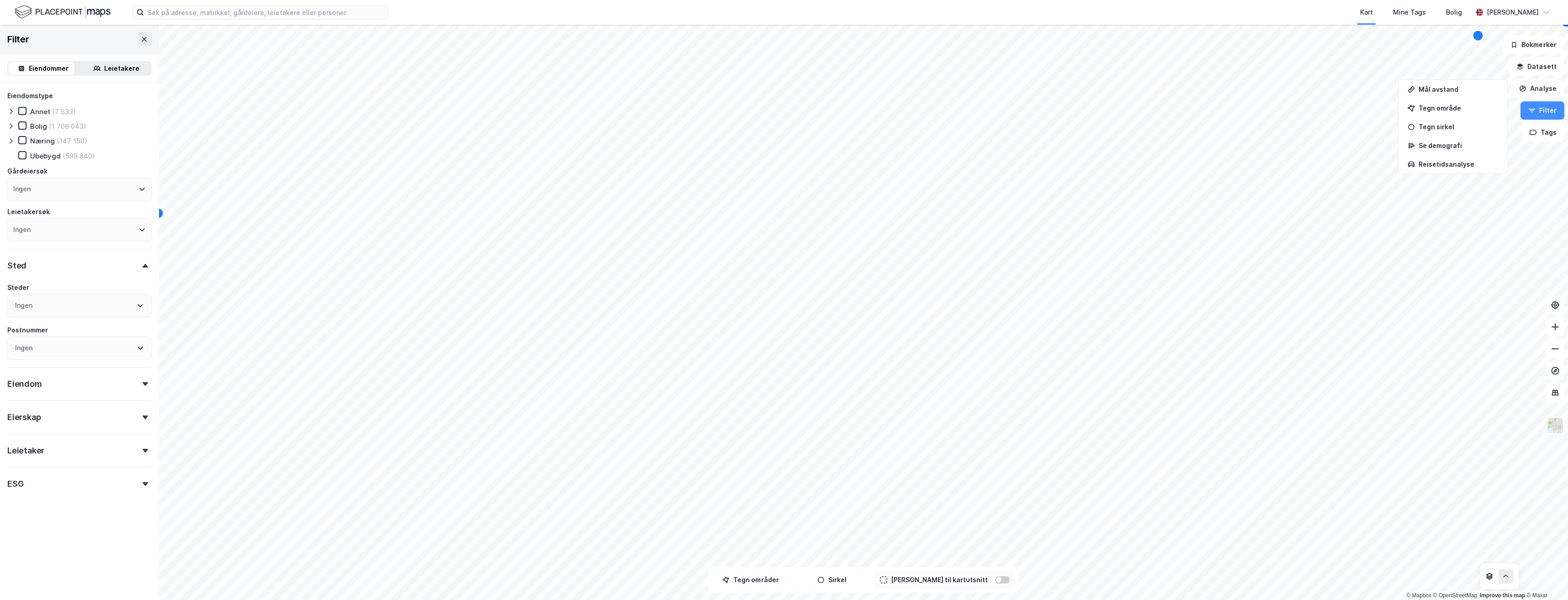
click at [38, 12] on img at bounding box center [62, 11] width 96 height 16
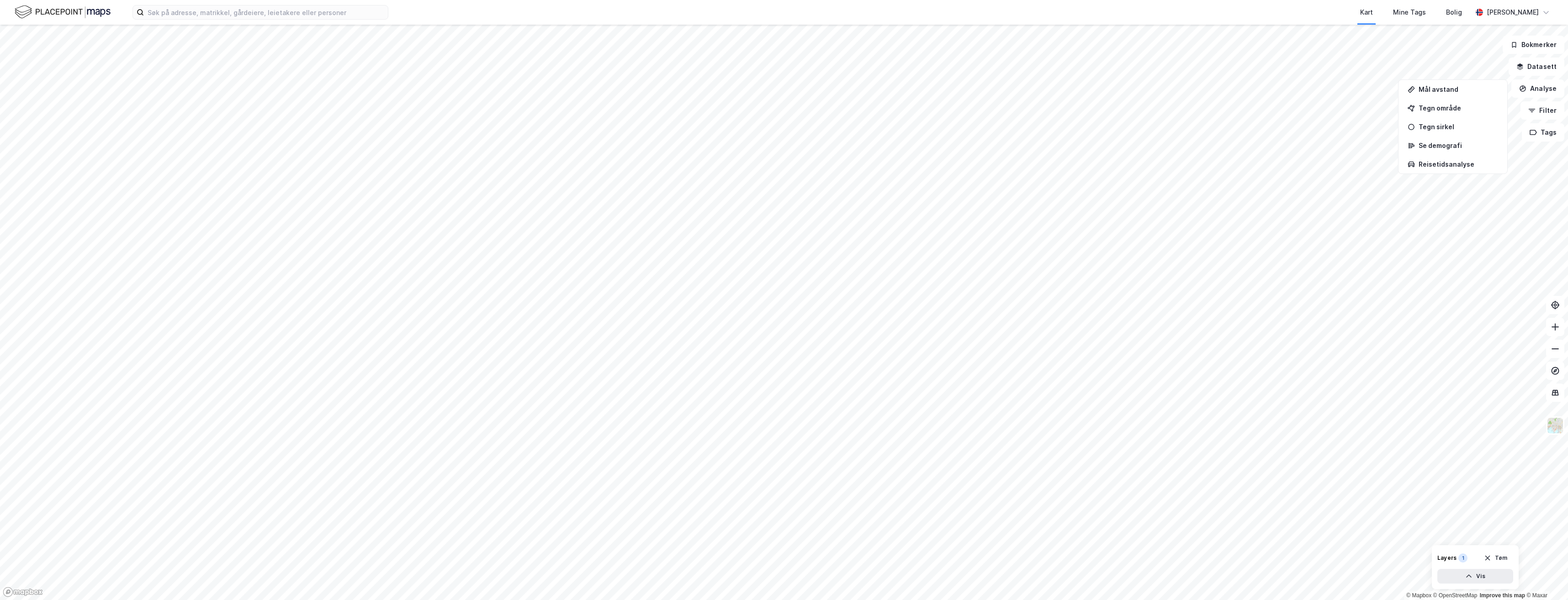
click at [25, 10] on img at bounding box center [62, 11] width 96 height 16
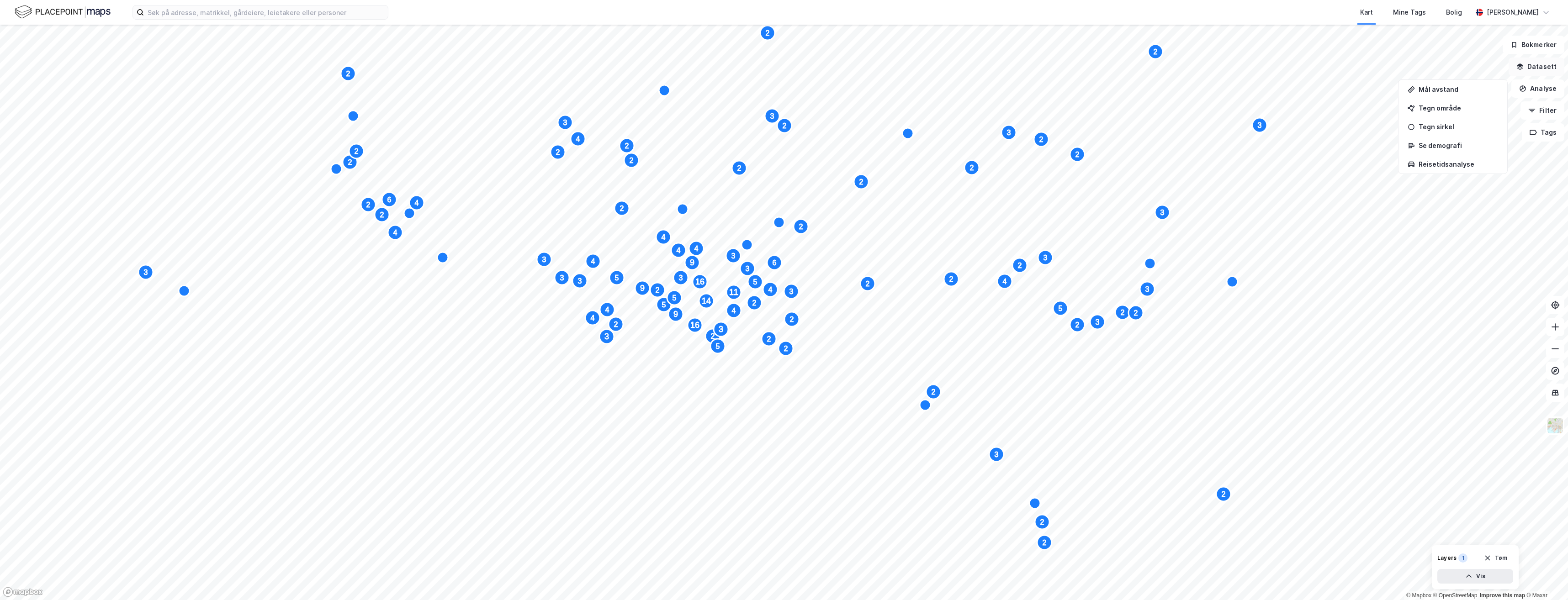
click at [1540, 66] on button "Datasett" at bounding box center [1537, 67] width 56 height 18
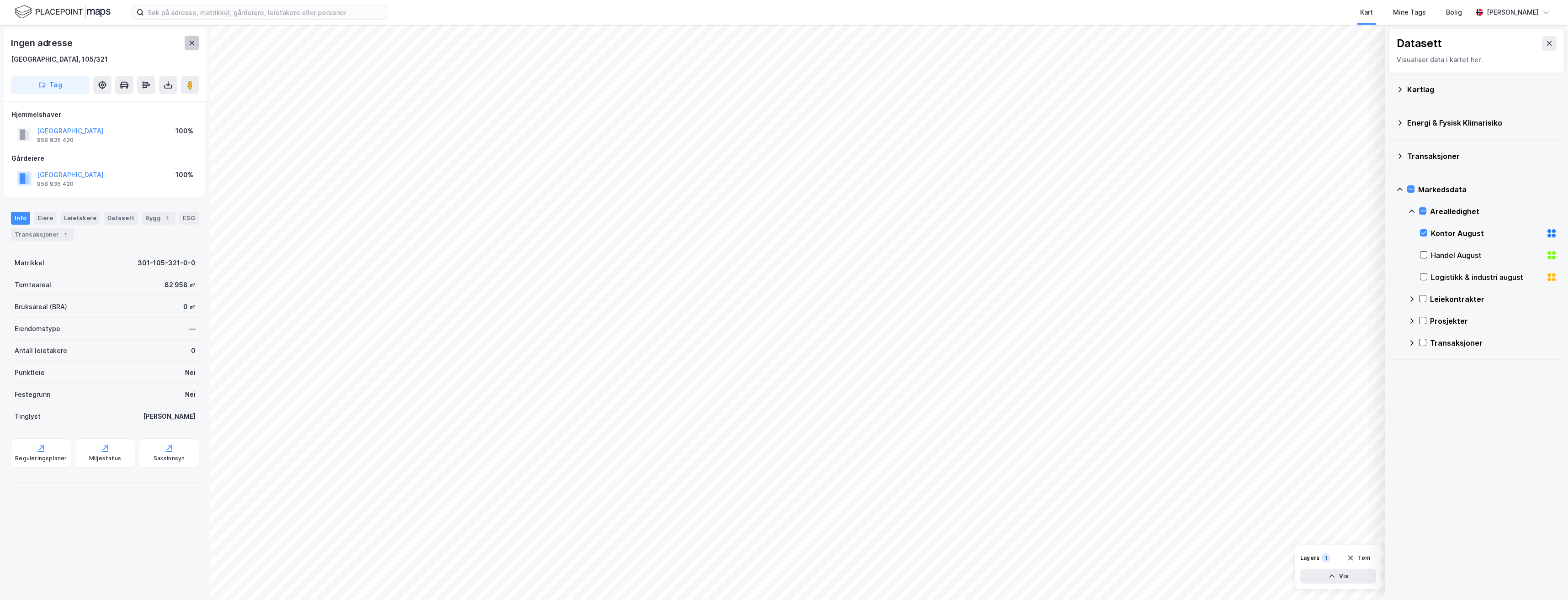
click at [193, 50] on button at bounding box center [192, 43] width 15 height 15
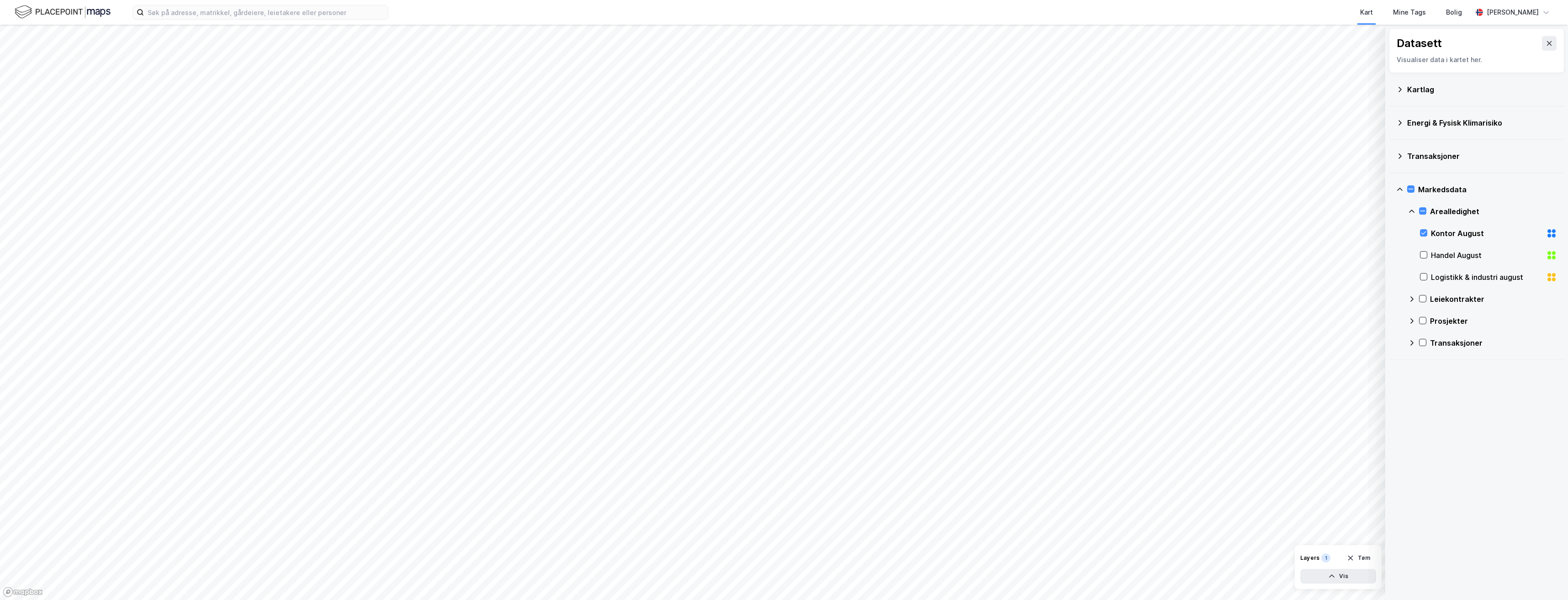
click at [1546, 43] on icon at bounding box center [1550, 44] width 8 height 8
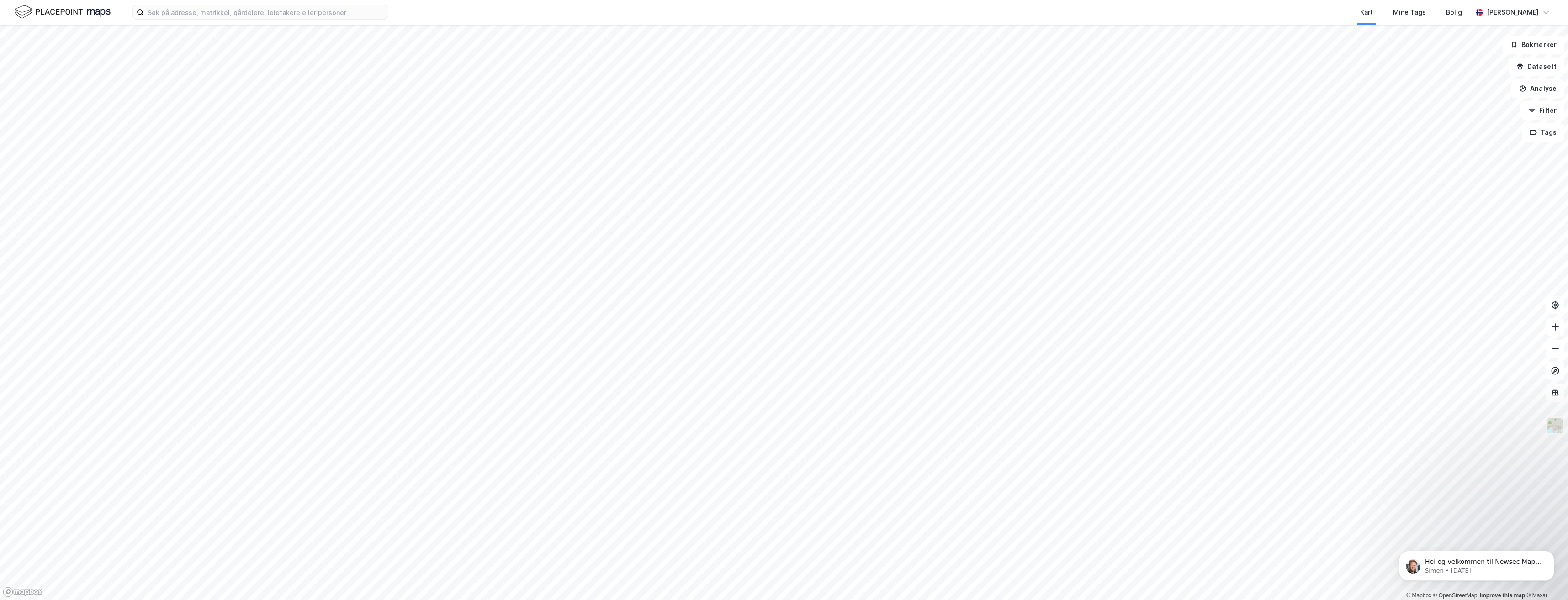
click at [1558, 427] on img at bounding box center [1555, 425] width 17 height 17
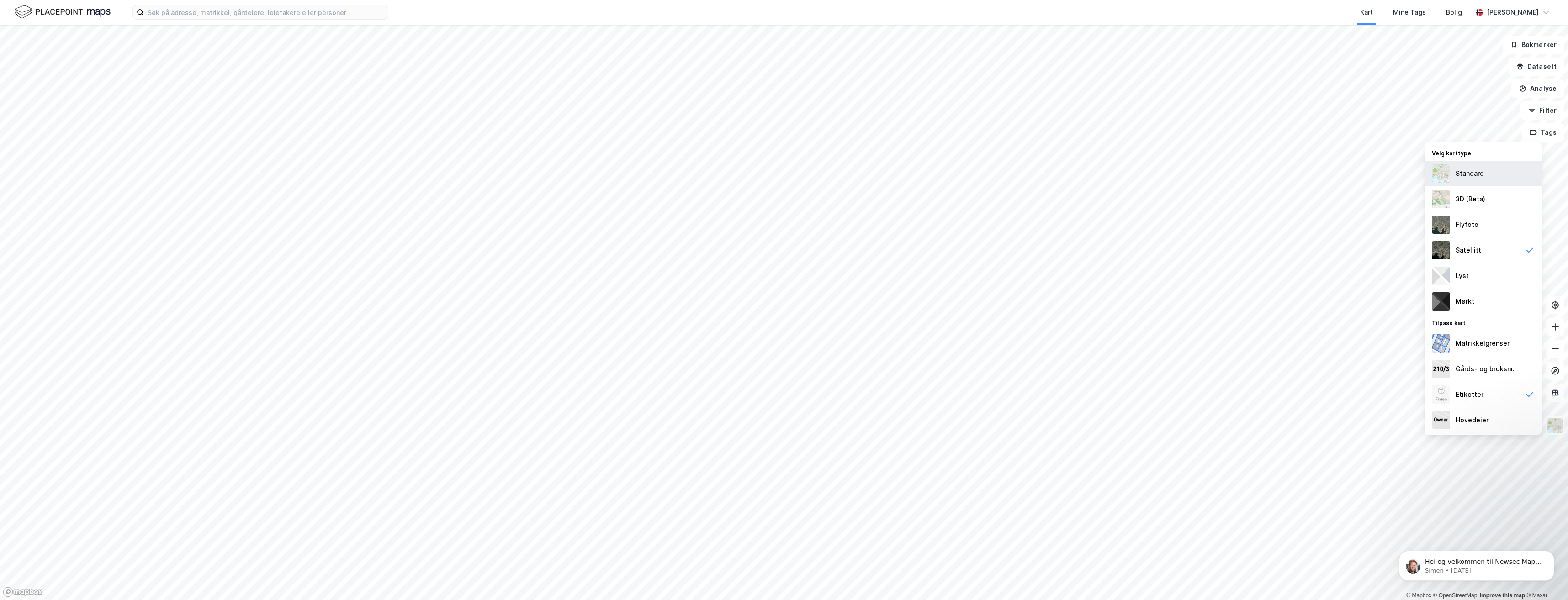
click at [1459, 178] on div "Standard" at bounding box center [1470, 173] width 29 height 11
click at [1544, 89] on button "Analyse" at bounding box center [1538, 88] width 53 height 18
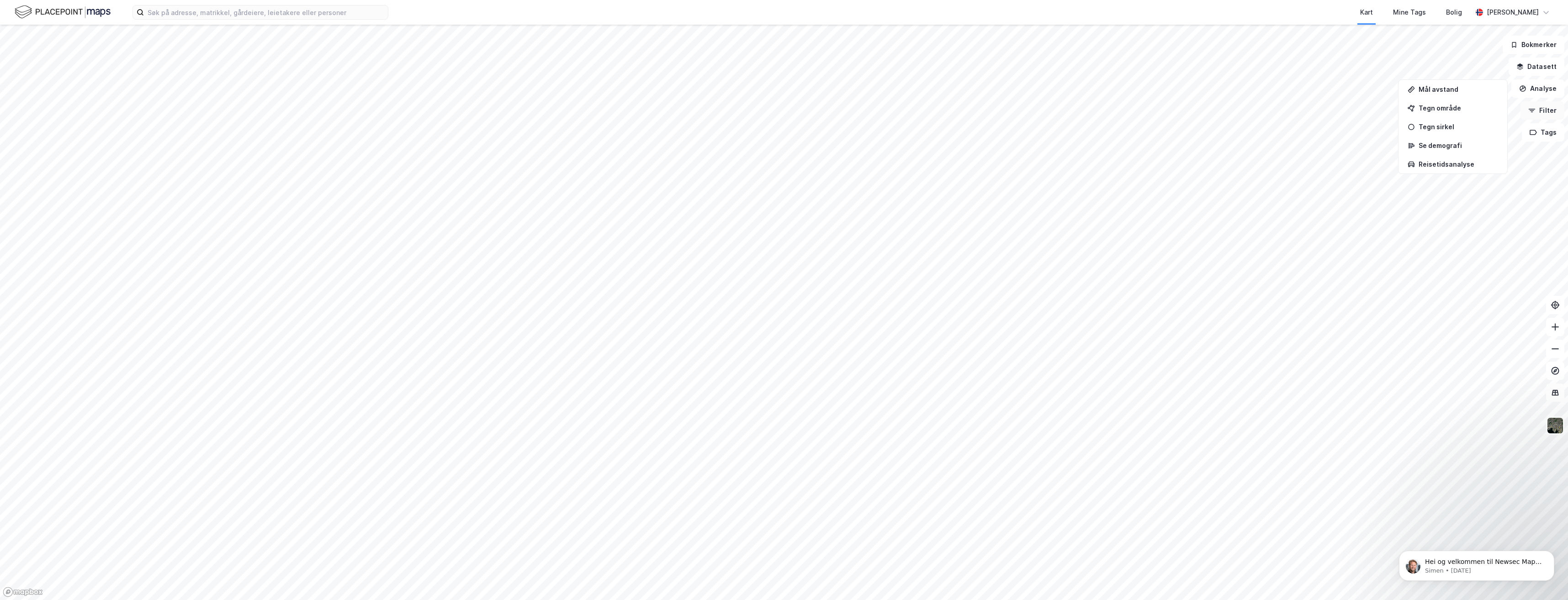
click at [1547, 109] on button "Filter" at bounding box center [1543, 110] width 44 height 18
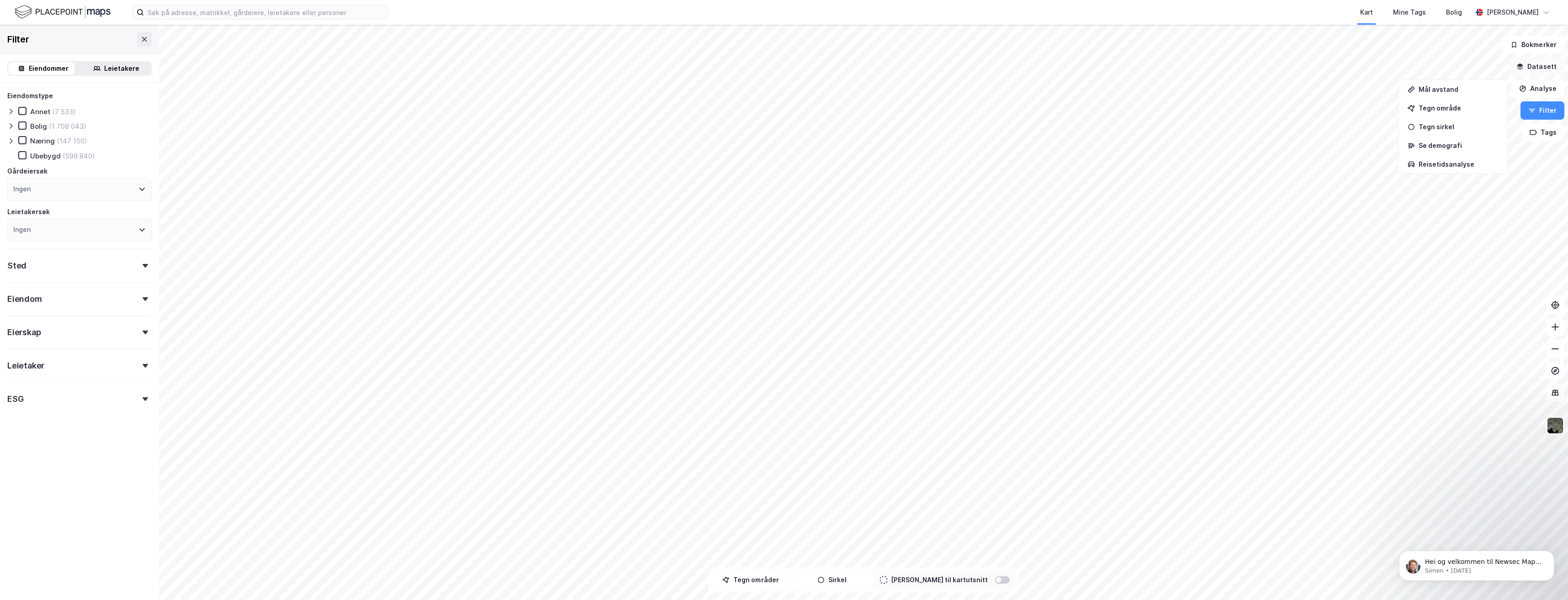
click at [1536, 66] on button "Datasett" at bounding box center [1537, 67] width 56 height 18
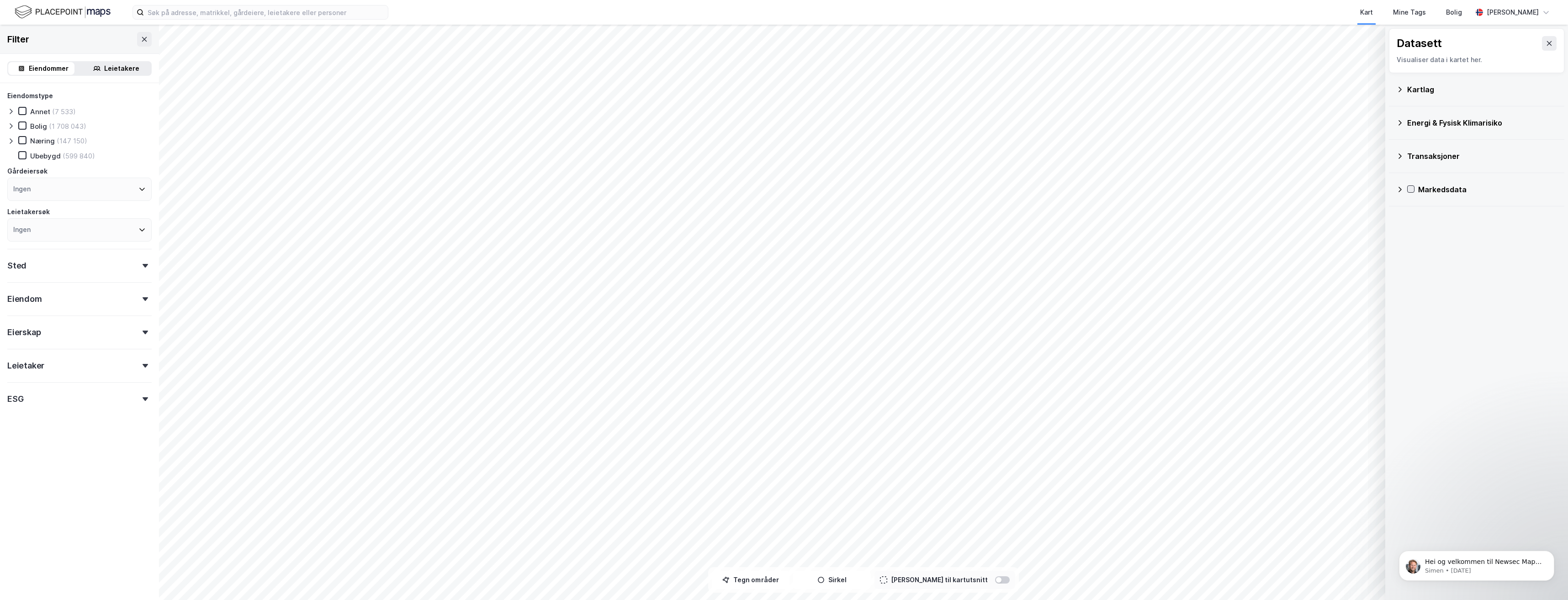
click at [1412, 186] on icon at bounding box center [1411, 189] width 6 height 6
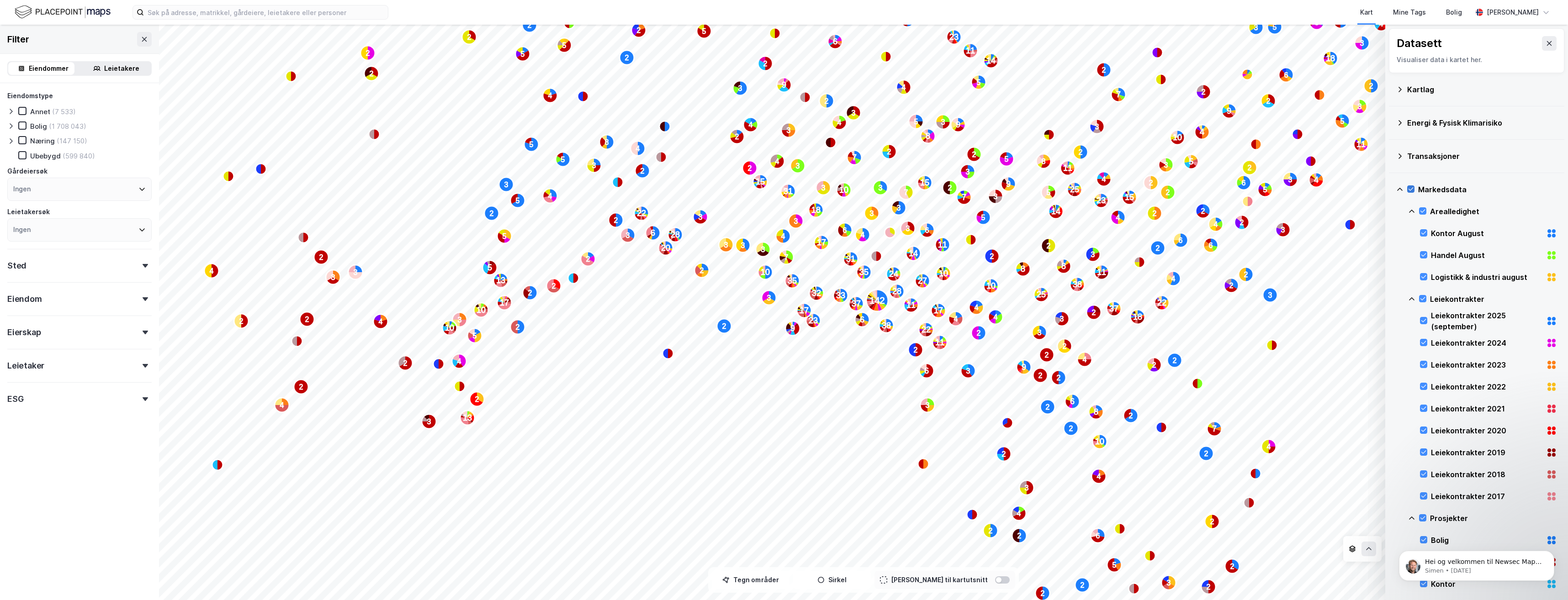
click at [1410, 187] on icon at bounding box center [1411, 189] width 6 height 6
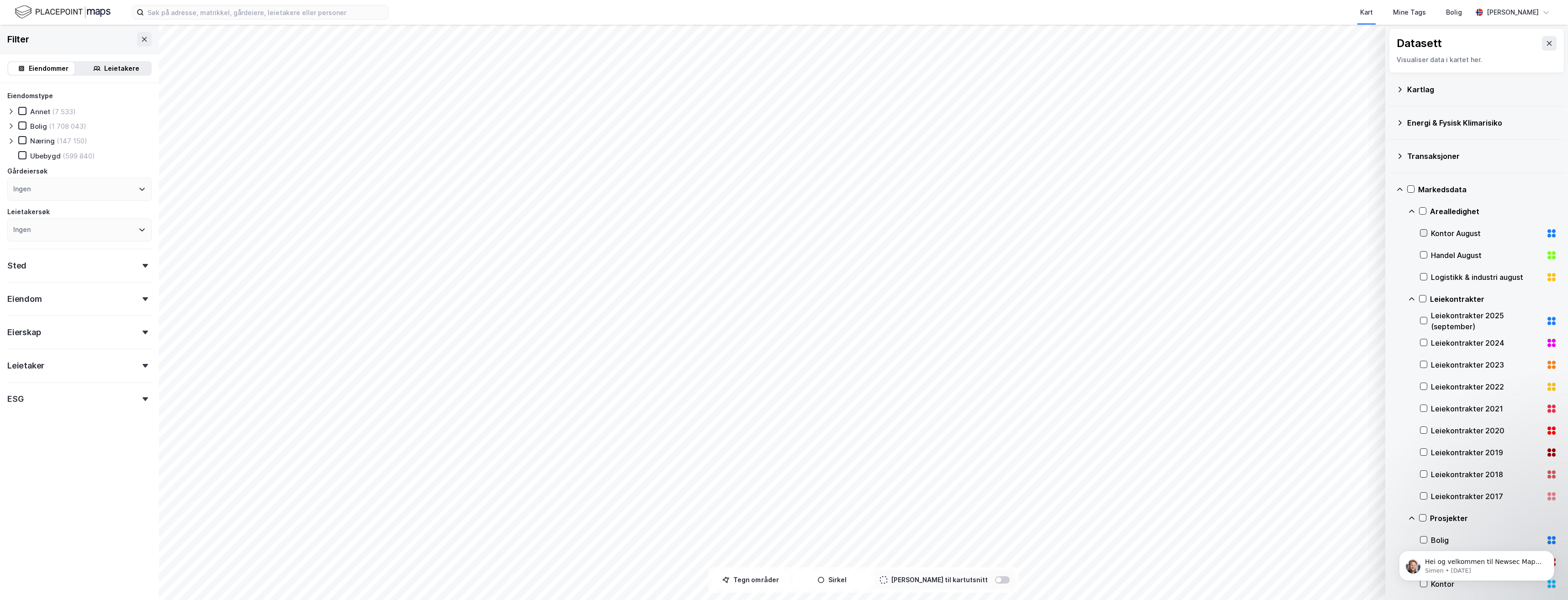
click at [1425, 232] on icon at bounding box center [1424, 233] width 6 height 6
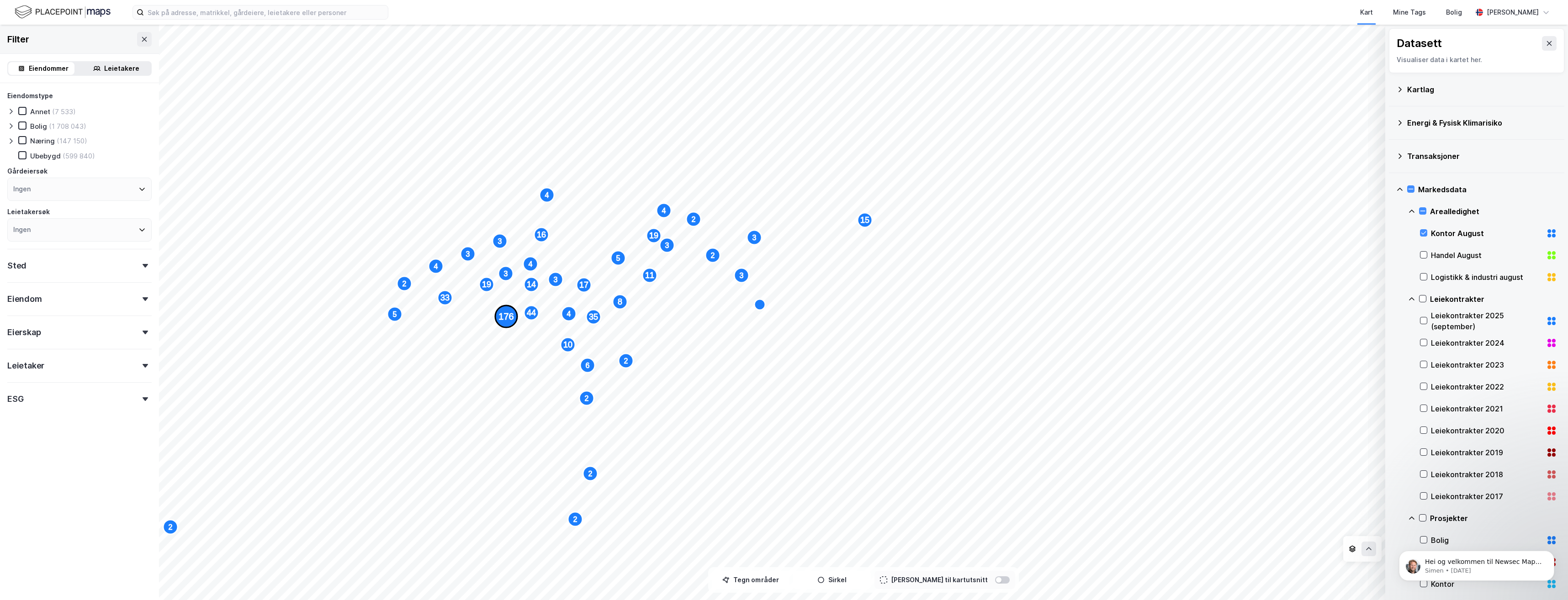
click at [506, 316] on text "176" at bounding box center [506, 317] width 15 height 10
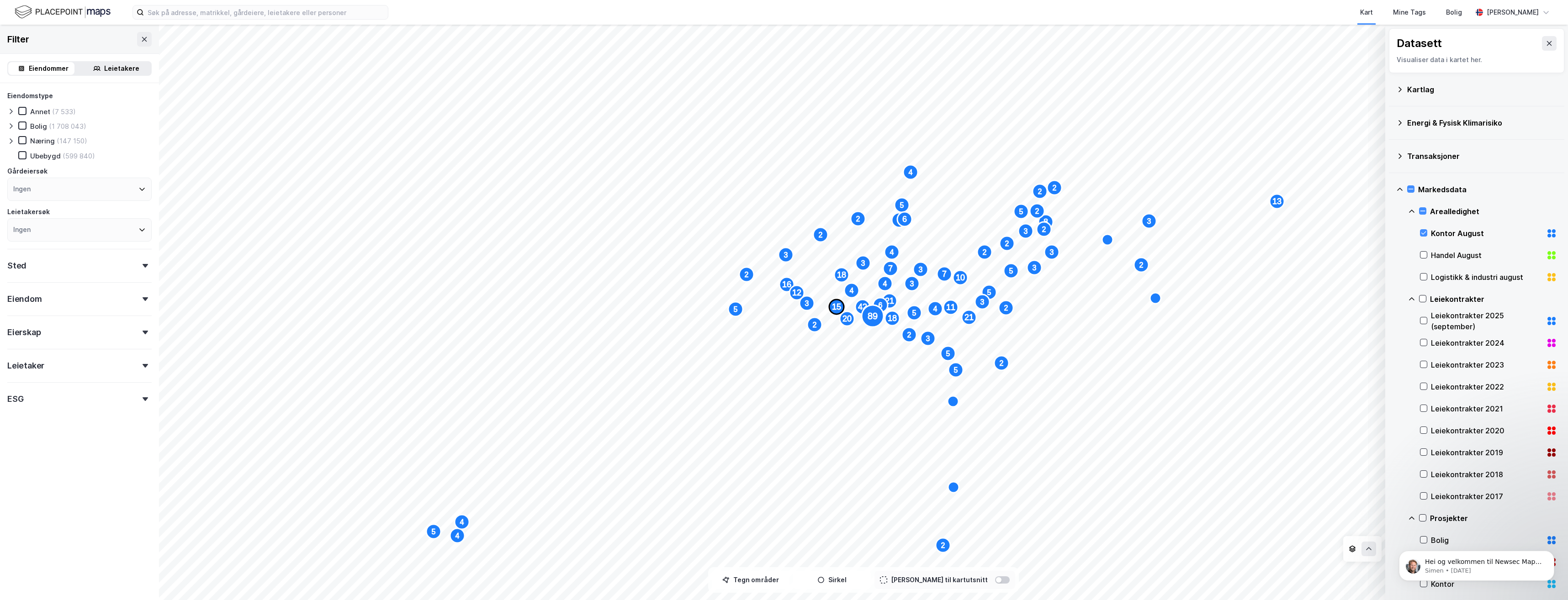
click at [836, 307] on text "15" at bounding box center [837, 307] width 9 height 9
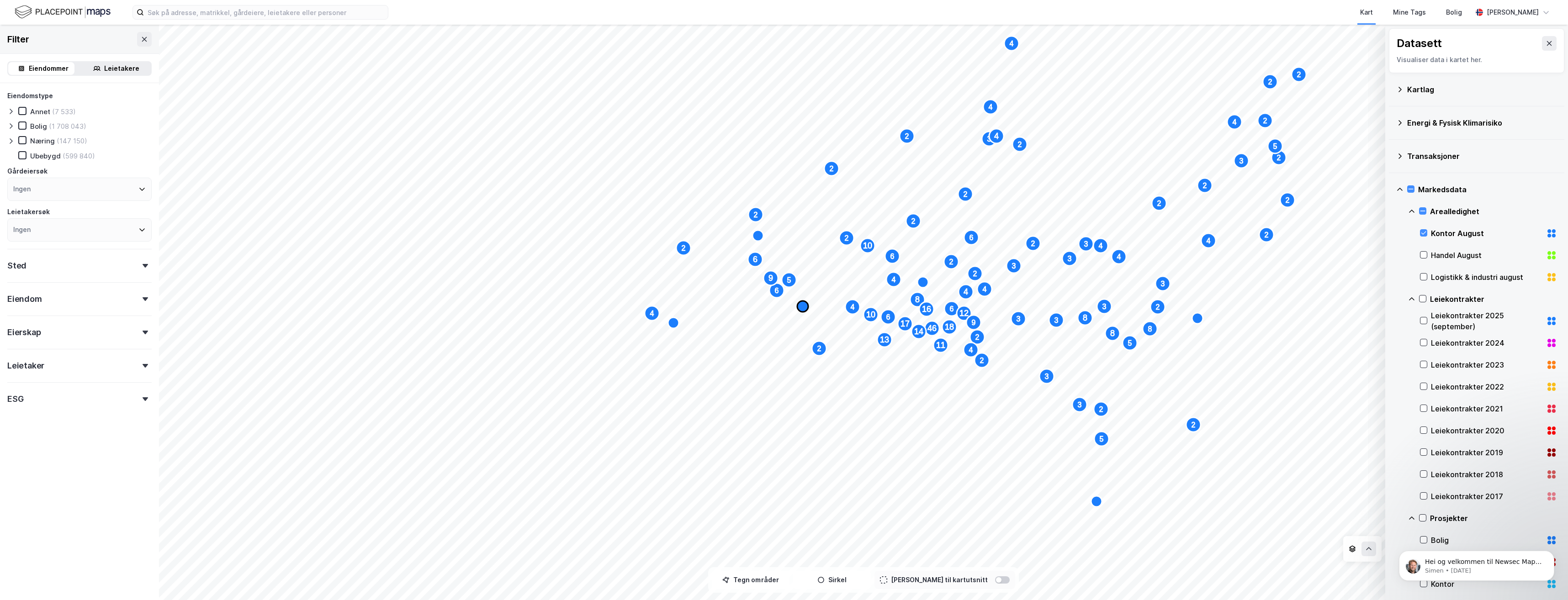
click at [804, 308] on icon "Map marker" at bounding box center [802, 306] width 11 height 11
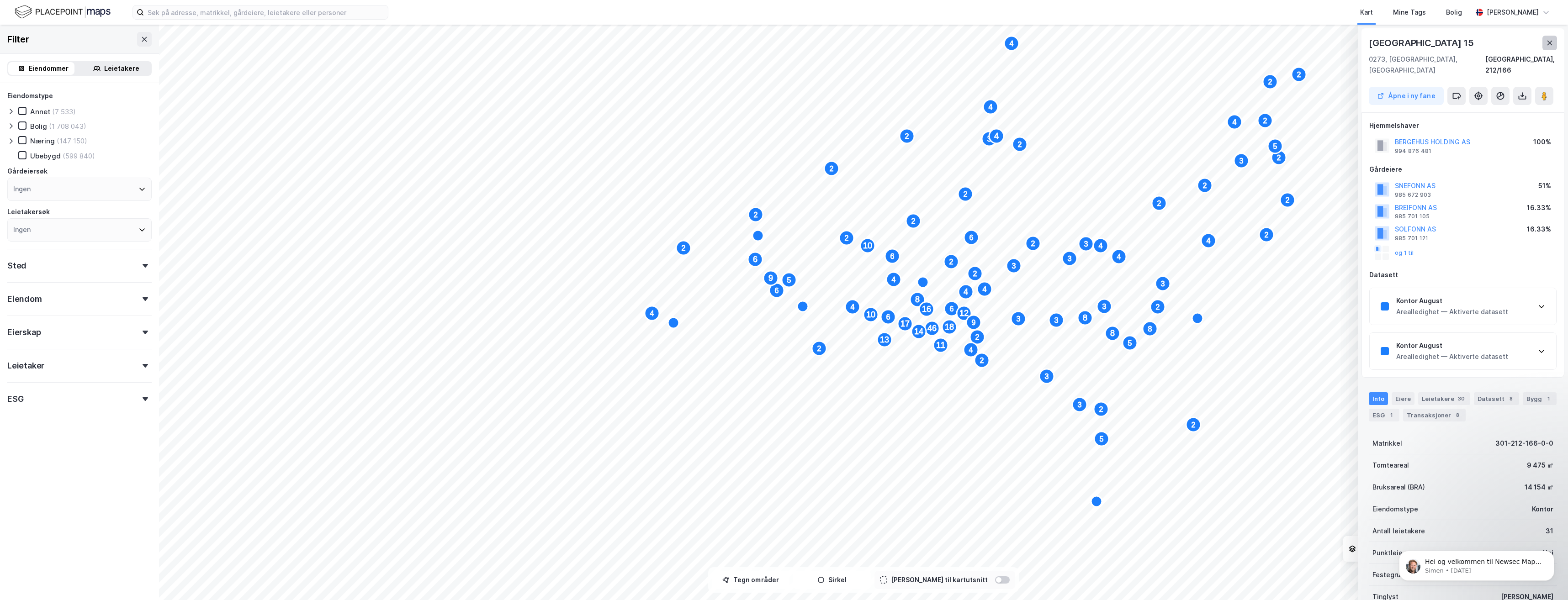
click at [1547, 46] on button at bounding box center [1550, 43] width 15 height 15
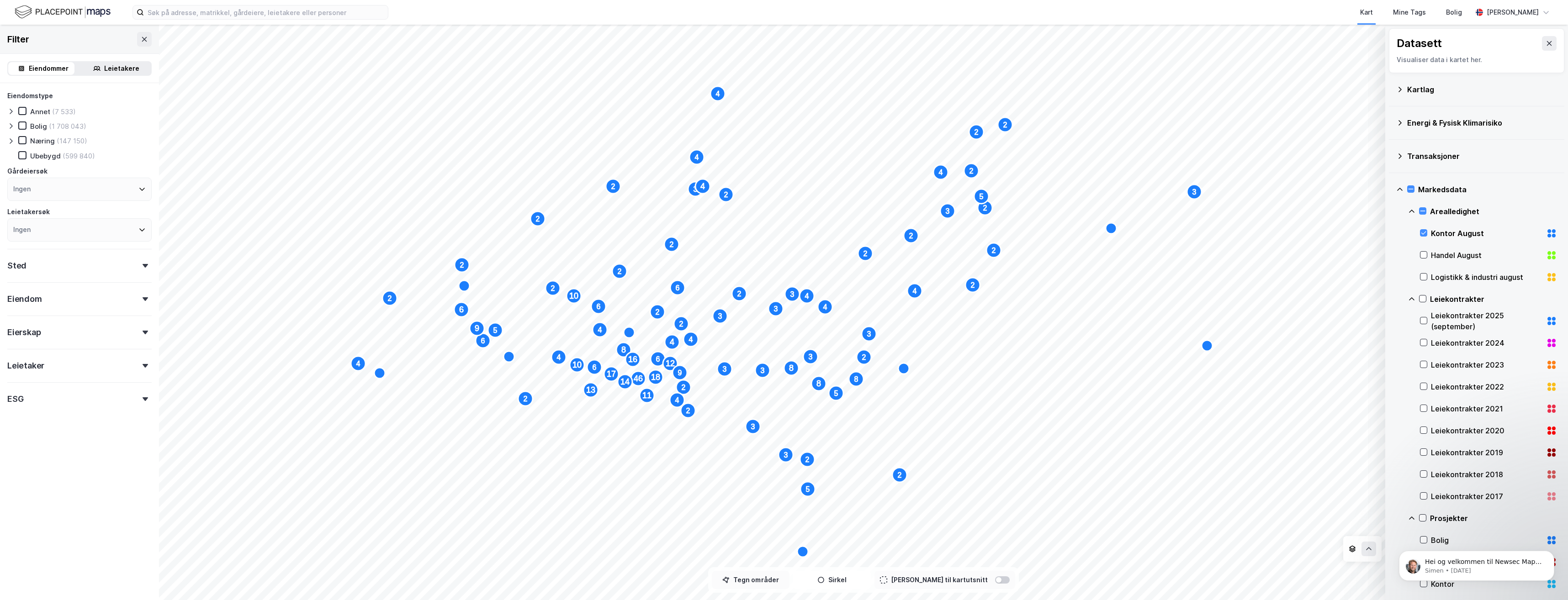
click at [756, 580] on button "Tegn områder" at bounding box center [751, 580] width 78 height 18
